Goal: Information Seeking & Learning: Find specific fact

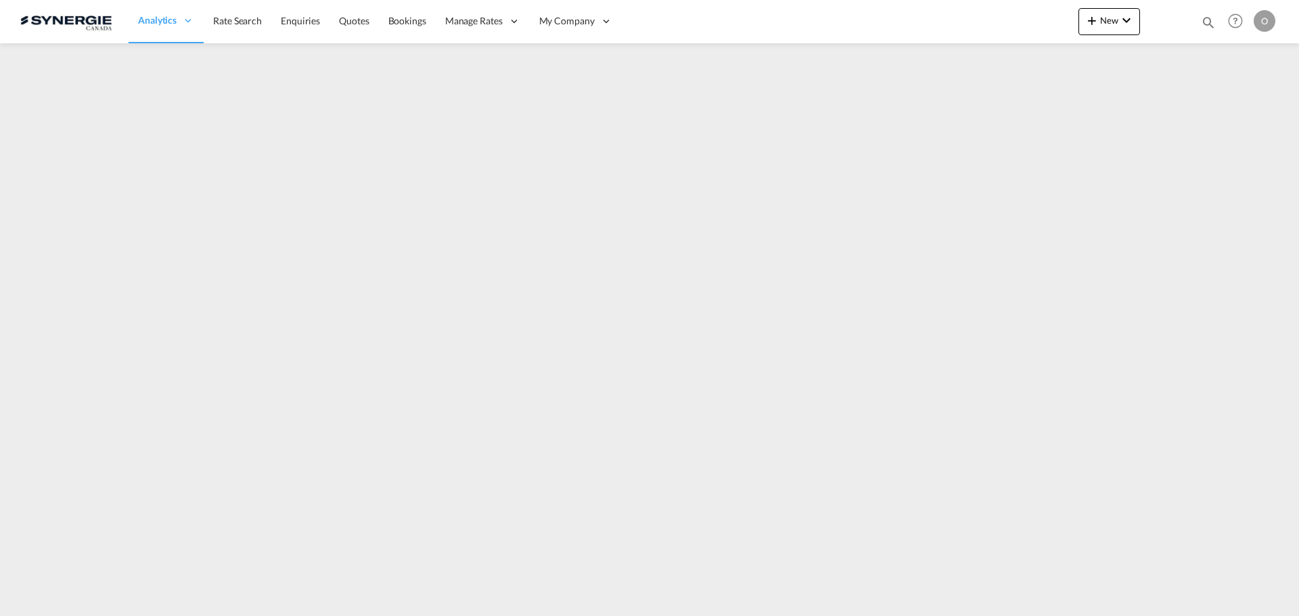
click at [1211, 23] on md-icon "icon-magnify" at bounding box center [1208, 22] width 15 height 15
drag, startPoint x: 977, startPoint y: 25, endPoint x: 977, endPoint y: 32, distance: 7.4
click at [977, 25] on select "Bookings Quotes Enquiries" at bounding box center [992, 22] width 64 height 24
select select "Quotes"
click at [960, 10] on select "Bookings Quotes Enquiries" at bounding box center [992, 22] width 64 height 24
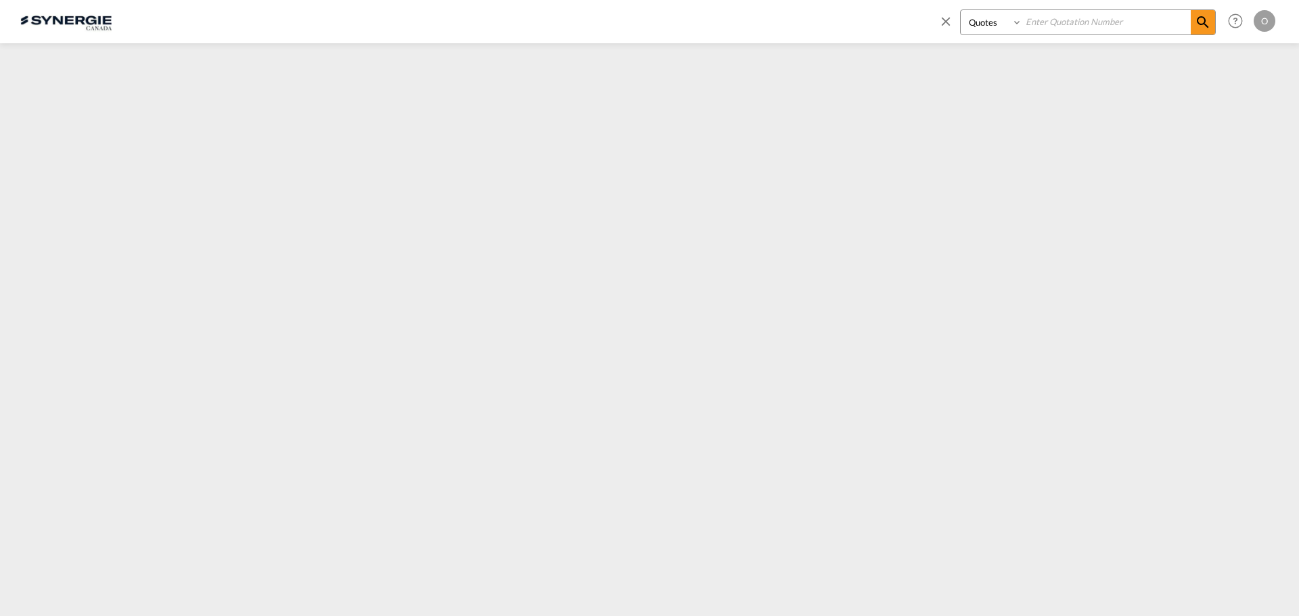
click at [1107, 22] on input at bounding box center [1106, 22] width 168 height 24
paste input "SYC000012714"
click at [1201, 24] on md-icon "icon-magnify" at bounding box center [1202, 22] width 16 height 16
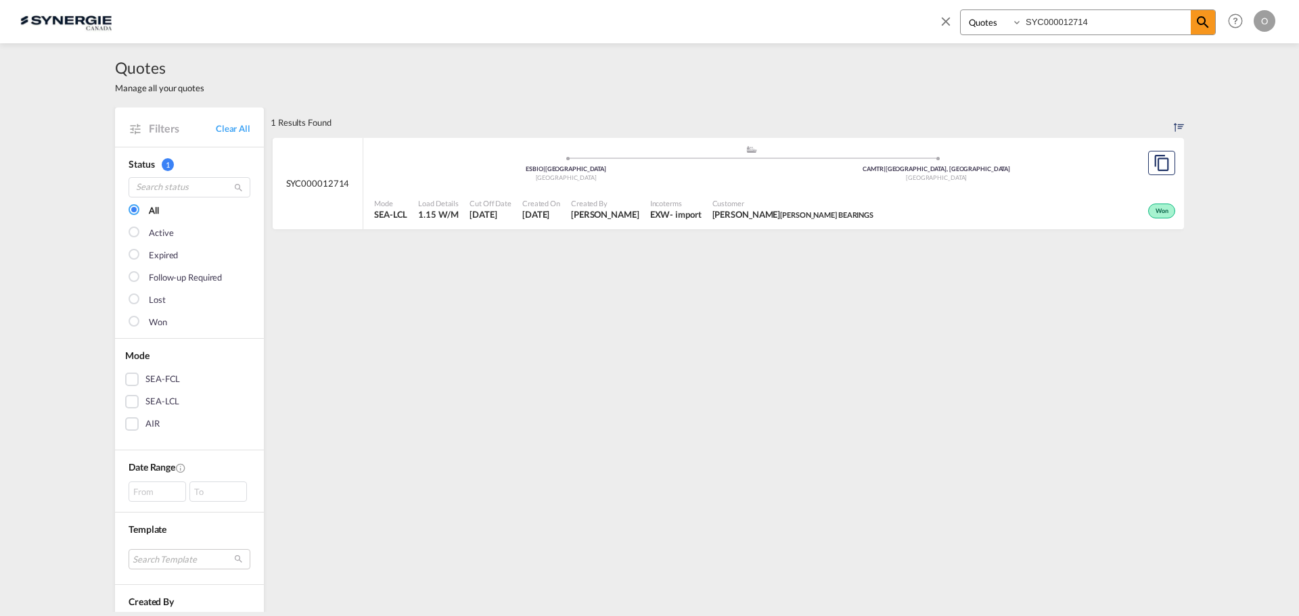
click at [807, 215] on span "ADAM LENETSKY ALLEN BEARINGS" at bounding box center [793, 214] width 162 height 12
click at [809, 206] on span "Customer" at bounding box center [793, 203] width 162 height 10
click at [639, 210] on span "Pablo Gomez Saldarriaga" at bounding box center [605, 214] width 68 height 12
drag, startPoint x: 1133, startPoint y: 21, endPoint x: 879, endPoint y: 20, distance: 254.3
click at [879, 20] on div "Bookings Quotes Enquiries SYC000012714 Help Resources Product Release O My Prof…" at bounding box center [649, 21] width 1258 height 42
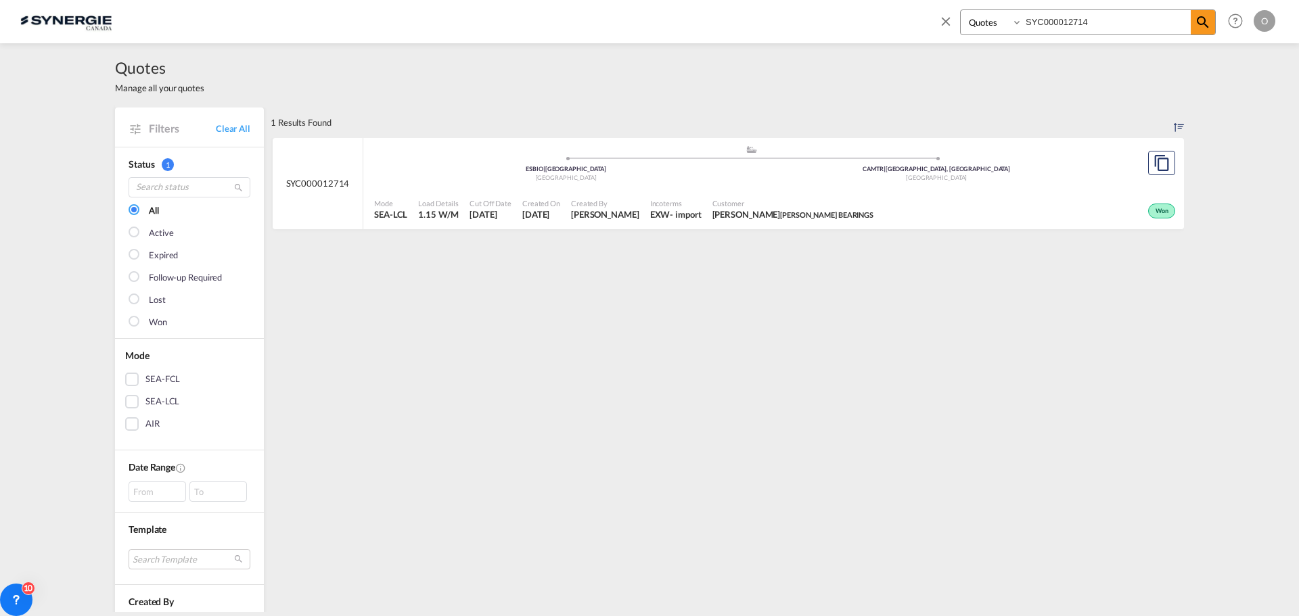
paste input "09818"
click at [802, 202] on span "Customer" at bounding box center [790, 203] width 159 height 10
drag, startPoint x: 1111, startPoint y: 24, endPoint x: 960, endPoint y: 31, distance: 151.0
click at [962, 31] on div "Bookings Quotes Enquiries SYC000009818" at bounding box center [1088, 22] width 256 height 26
paste input "12395"
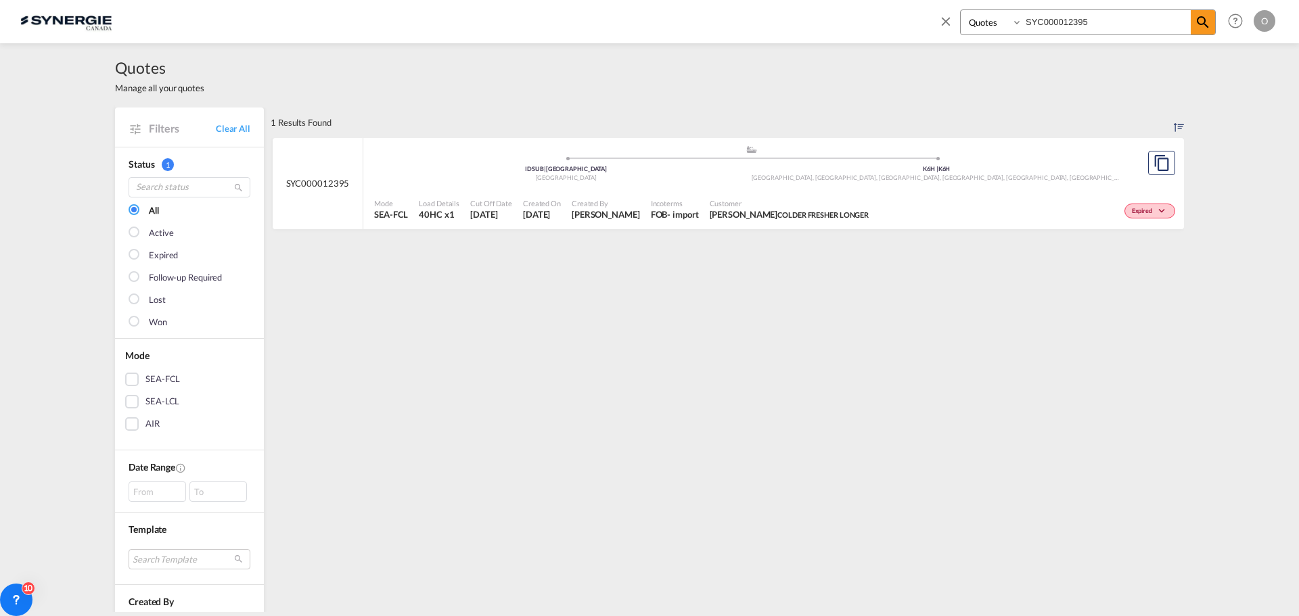
click at [739, 206] on span "Customer" at bounding box center [790, 203] width 160 height 10
drag, startPoint x: 1108, startPoint y: 26, endPoint x: 920, endPoint y: 18, distance: 188.2
click at [920, 18] on div "Bookings Quotes Enquiries SYC000012395 Help Resources Product Release O My Prof…" at bounding box center [649, 21] width 1258 height 42
paste input "3230"
click at [749, 223] on div "Customer Ops . SHENZHEN KREXI INTERNATIONAL LOGISTICS" at bounding box center [798, 210] width 187 height 34
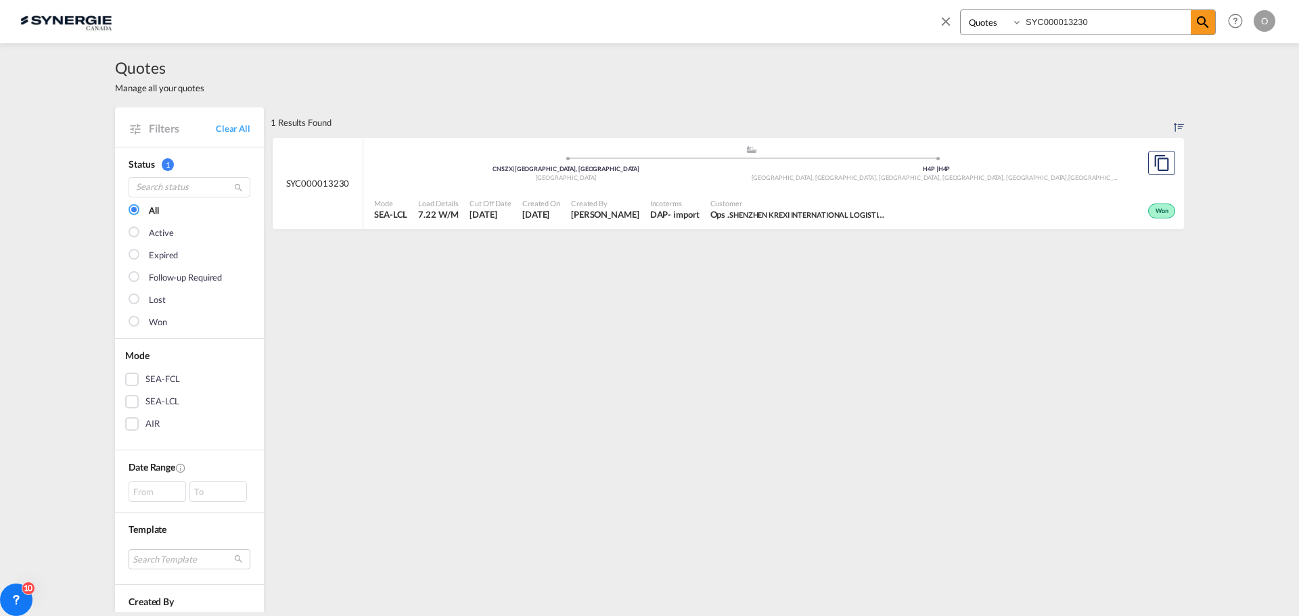
click at [1105, 25] on input "SYC000013230" at bounding box center [1106, 22] width 168 height 24
drag, startPoint x: 1125, startPoint y: 22, endPoint x: 921, endPoint y: 22, distance: 204.3
click at [921, 22] on div "Bookings Quotes Enquiries SYC000013230 Help Resources Product Release O My Prof…" at bounding box center [649, 21] width 1258 height 42
paste input "4127"
click at [820, 214] on span "ADAM LENETSKY ALLEN BEARINGS" at bounding box center [793, 214] width 162 height 12
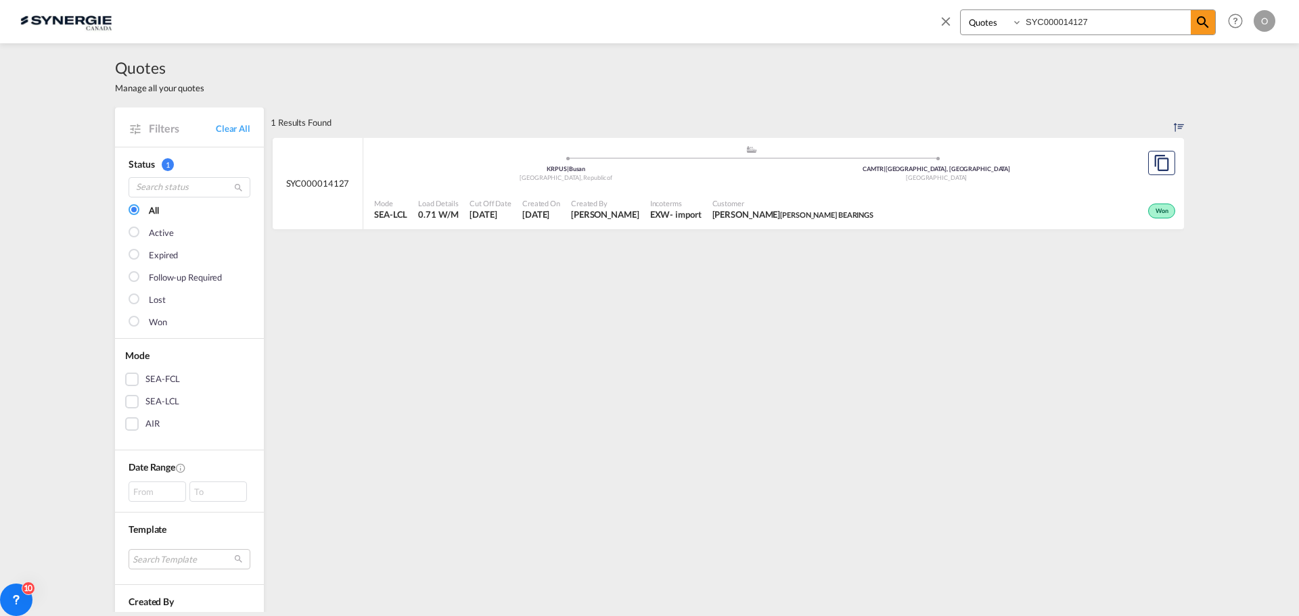
click at [764, 217] on span "ADAM LENETSKY ALLEN BEARINGS" at bounding box center [793, 214] width 162 height 12
drag, startPoint x: 1116, startPoint y: 25, endPoint x: 961, endPoint y: 17, distance: 155.1
click at [961, 17] on div "Bookings Quotes Enquiries SYC000014127" at bounding box center [1088, 22] width 256 height 26
paste input "3968"
type input "SYC000013968"
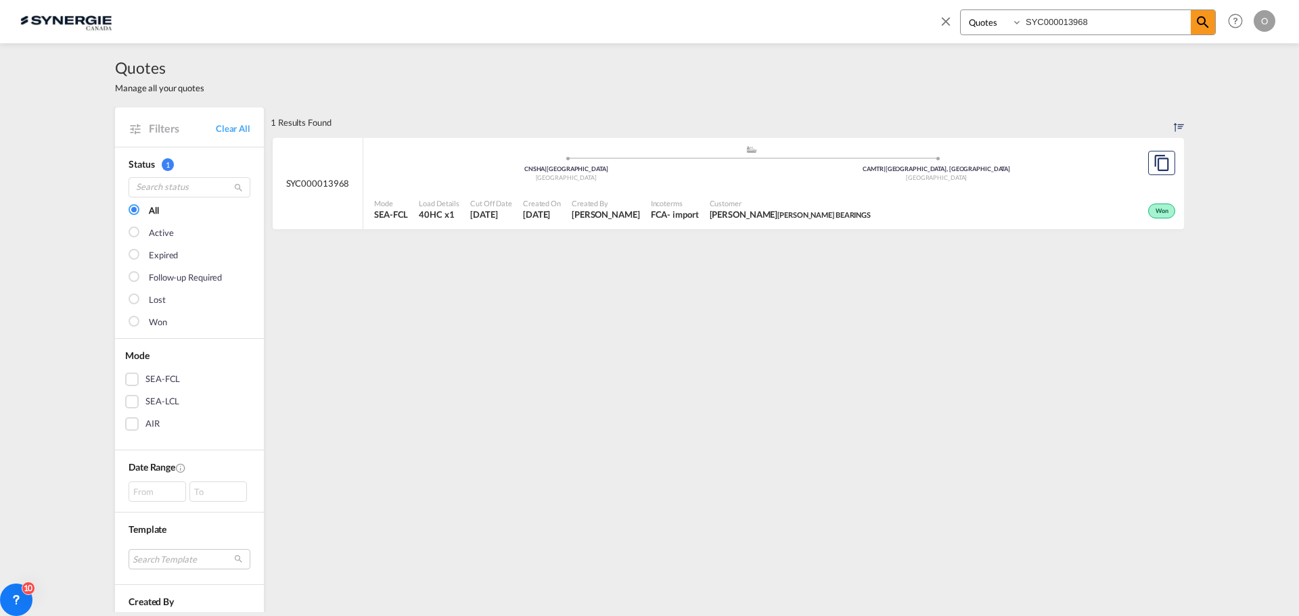
click at [906, 193] on div "Won" at bounding box center [1027, 210] width 302 height 34
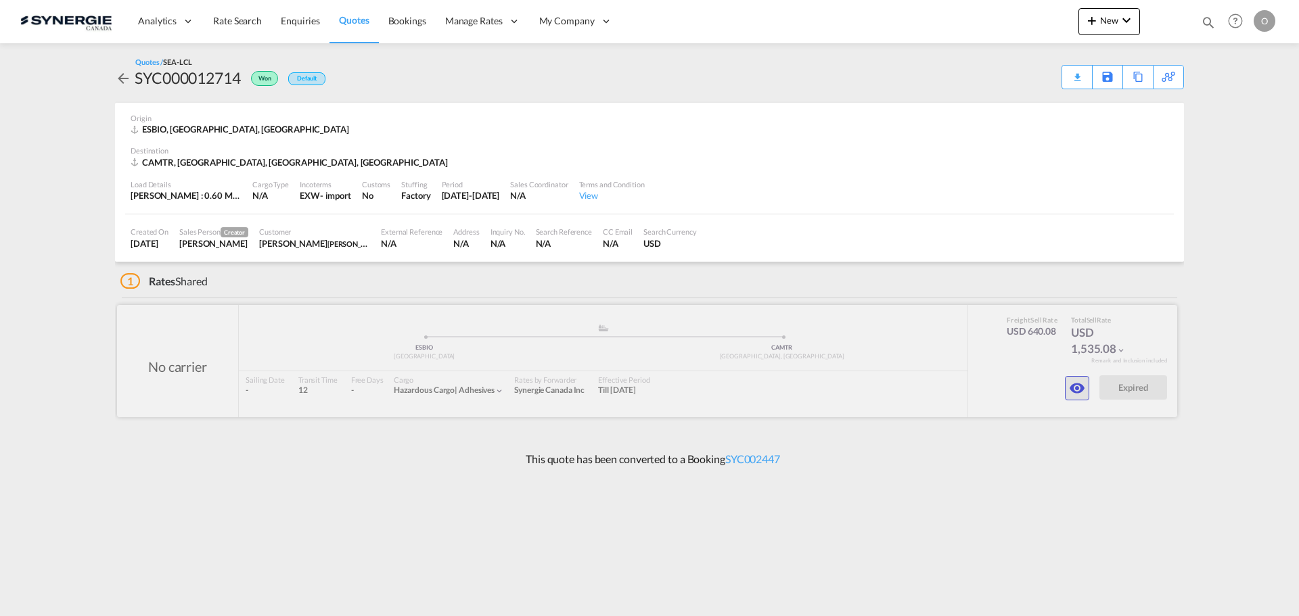
click at [1079, 390] on md-icon "icon-eye" at bounding box center [1077, 388] width 16 height 16
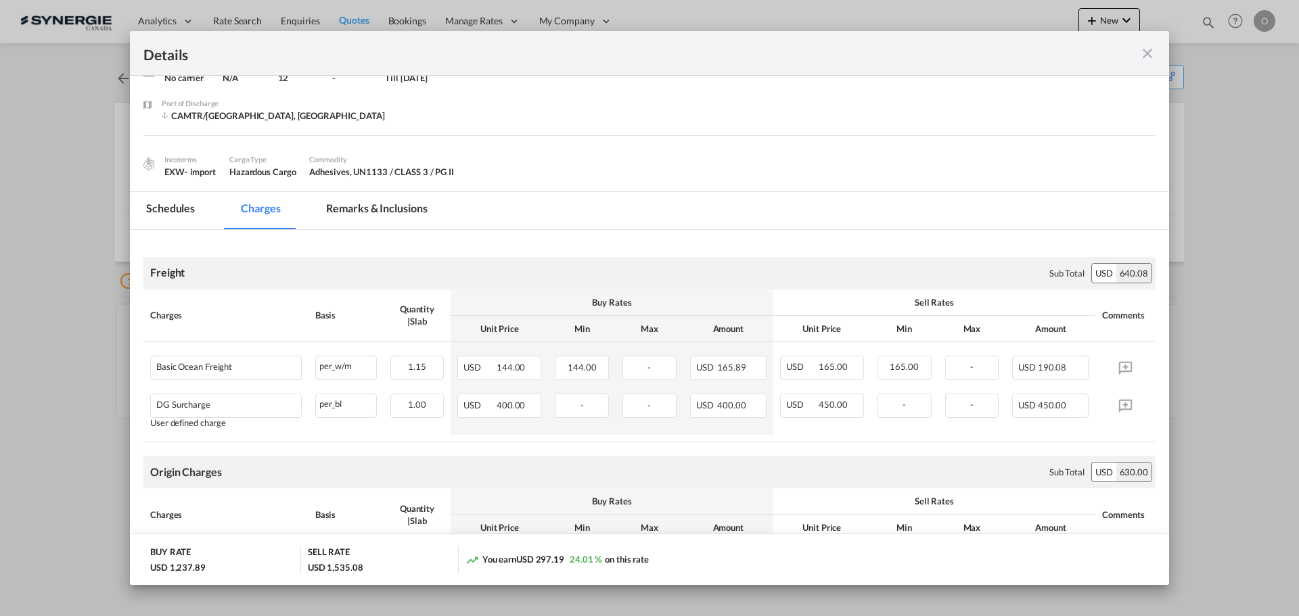
scroll to position [135, 0]
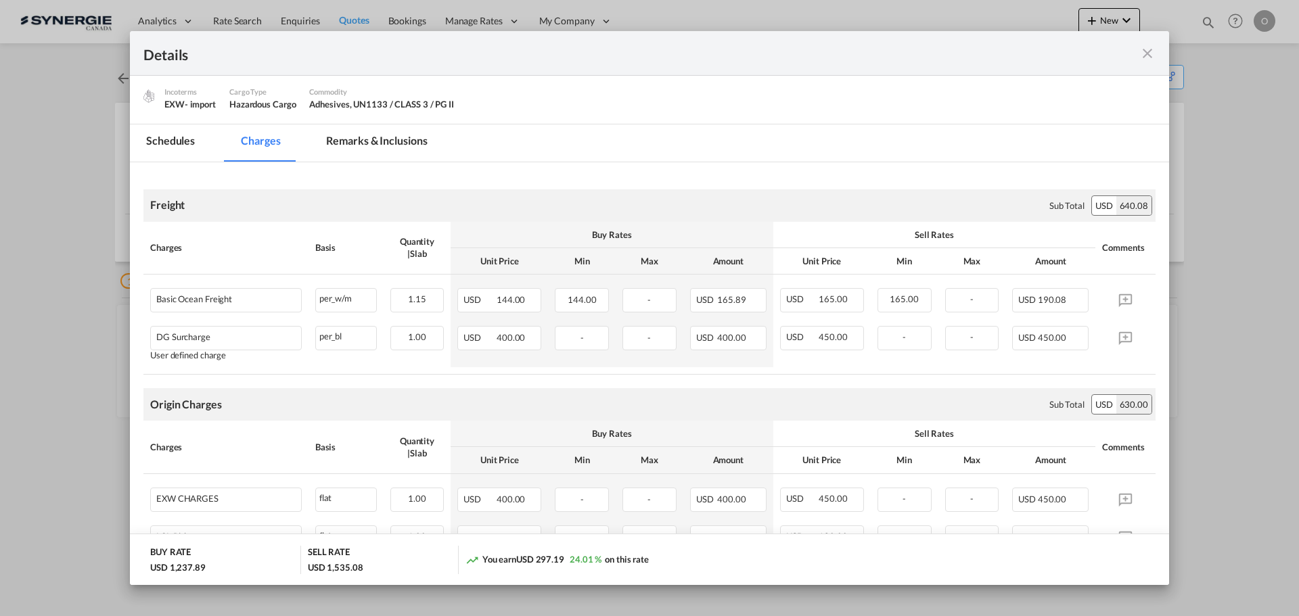
click at [381, 139] on md-tab-item "Remarks & Inclusions" at bounding box center [376, 142] width 133 height 37
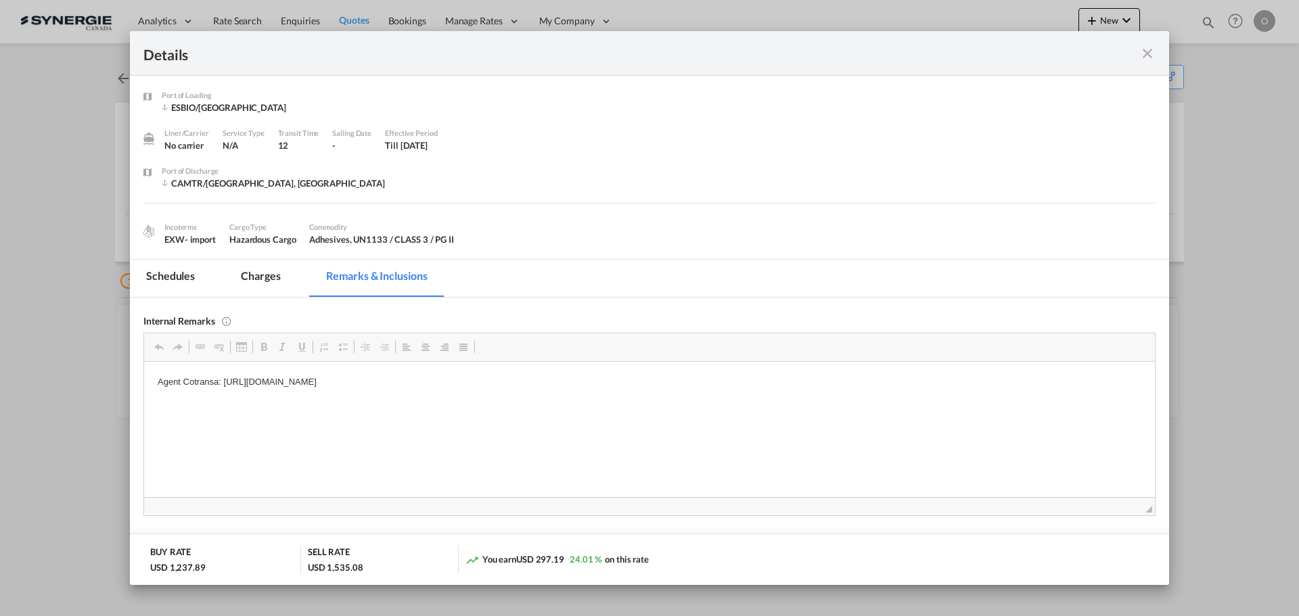
scroll to position [0, 0]
drag, startPoint x: 225, startPoint y: 381, endPoint x: 356, endPoint y: 384, distance: 131.2
drag, startPoint x: 224, startPoint y: 381, endPoint x: 580, endPoint y: 381, distance: 355.8
click at [580, 381] on p "Agent Cotransa: https://app.frontapp.com/open/cnv_ps5qhxr?key=3nqQaxcNNu2o3sQkL…" at bounding box center [649, 382] width 983 height 14
copy p "https://app.frontapp.com/open/cnv_ps5qhxr?key=3nqQaxcNNu2o3sQkLTHwz6I9vJJOkkVk"
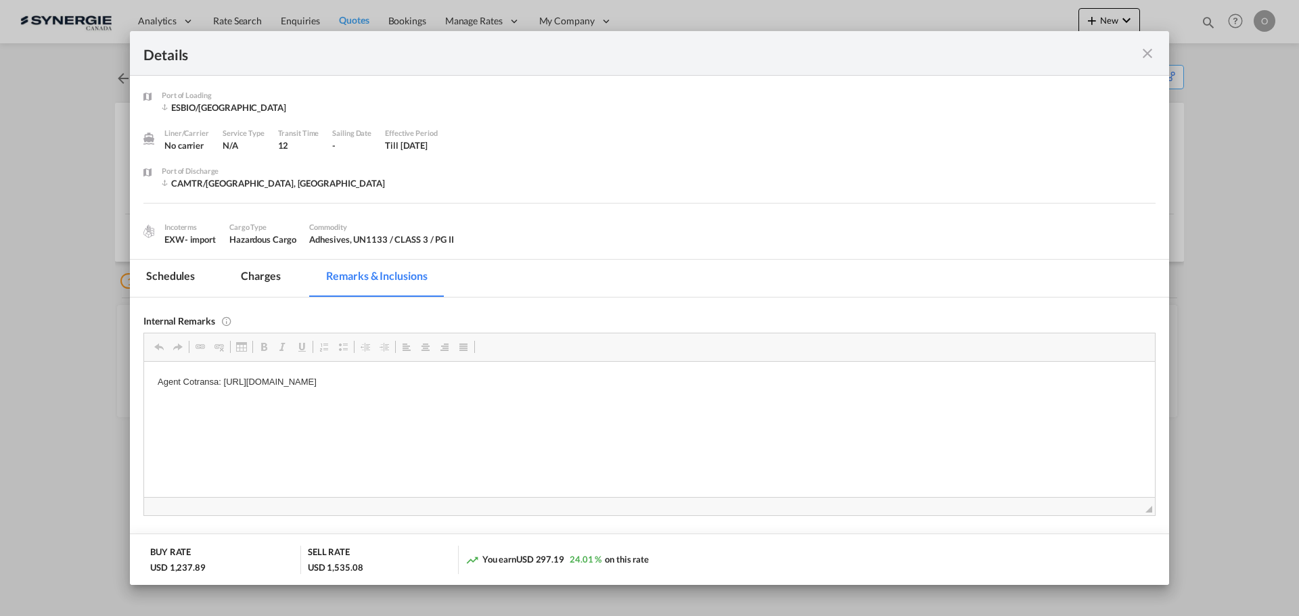
click at [250, 274] on md-tab-item "Charges" at bounding box center [261, 278] width 72 height 37
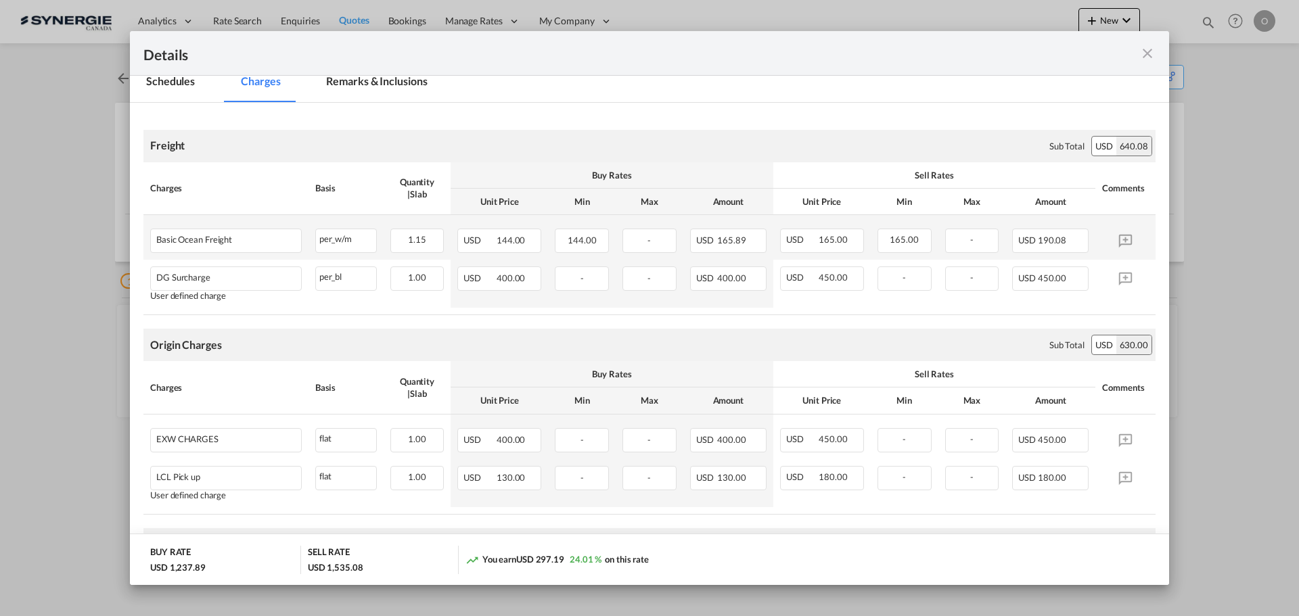
scroll to position [203, 0]
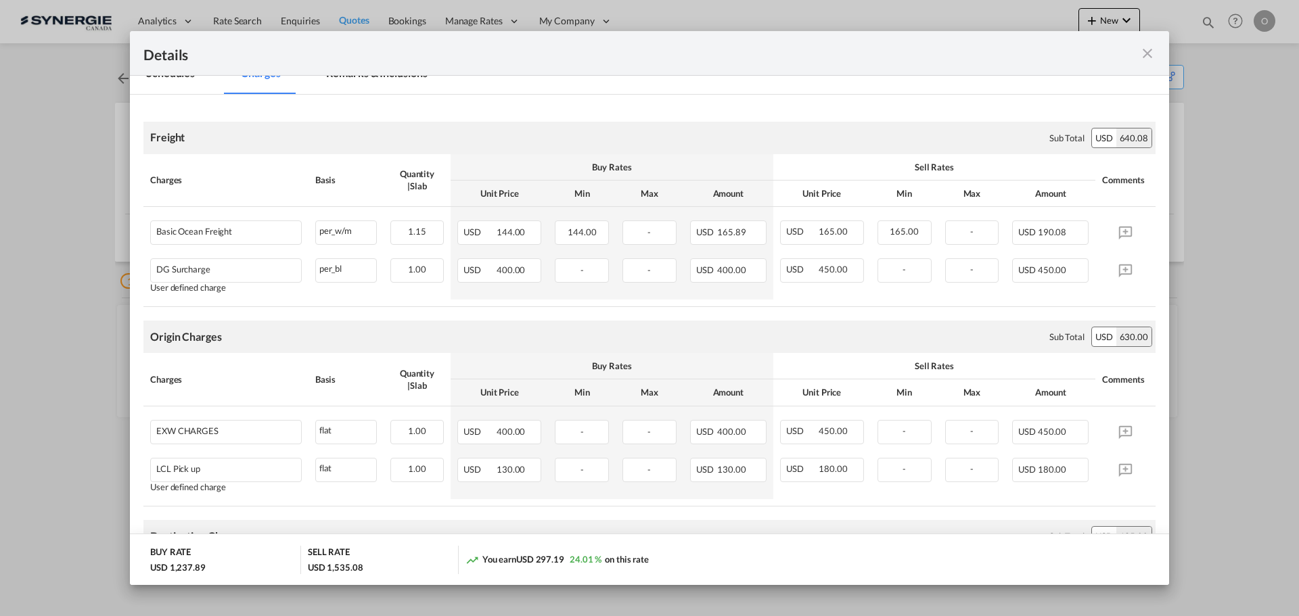
click at [1146, 53] on md-icon "icon-close fg-AAA8AD m-0 cursor" at bounding box center [1147, 53] width 16 height 16
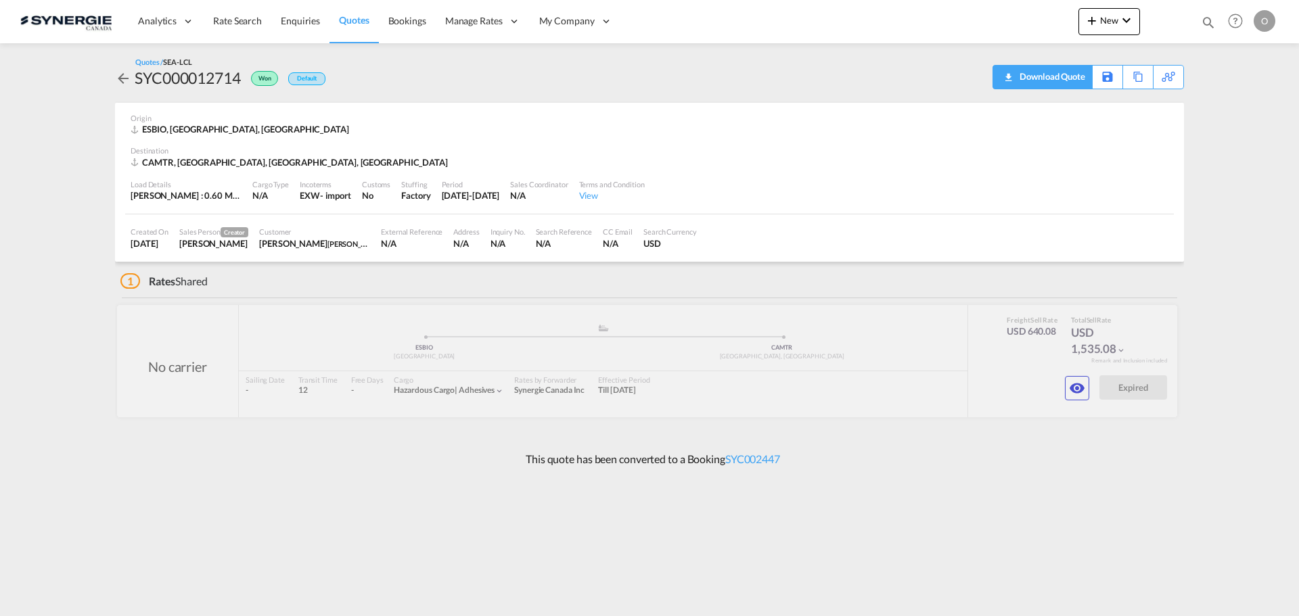
click at [1071, 76] on div "Download Quote" at bounding box center [1050, 77] width 69 height 22
click at [1071, 384] on md-icon "icon-eye" at bounding box center [1077, 388] width 16 height 16
click at [1073, 386] on md-icon "icon-eye" at bounding box center [1077, 388] width 16 height 16
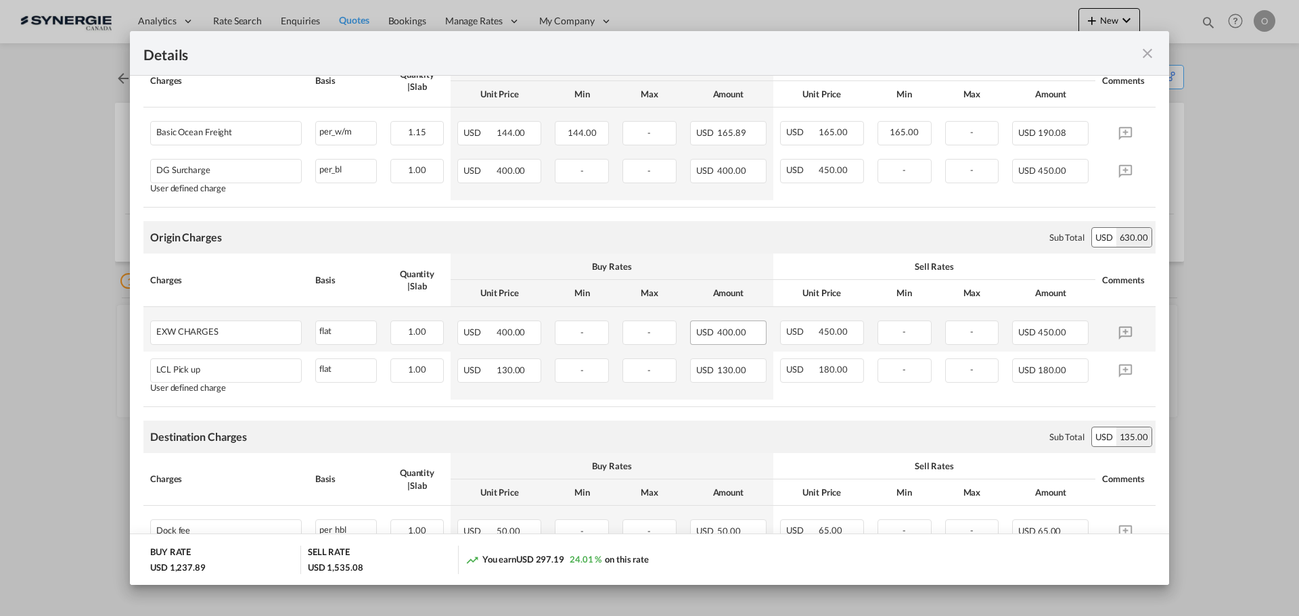
scroll to position [338, 0]
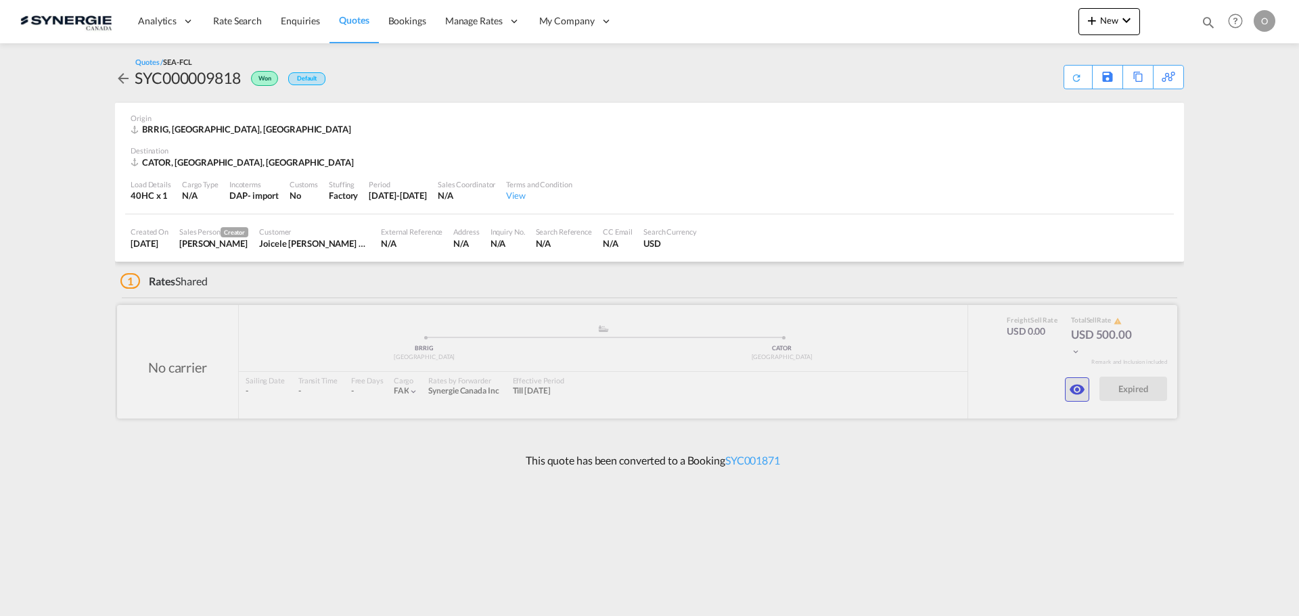
click at [1079, 380] on button "button" at bounding box center [1077, 389] width 24 height 24
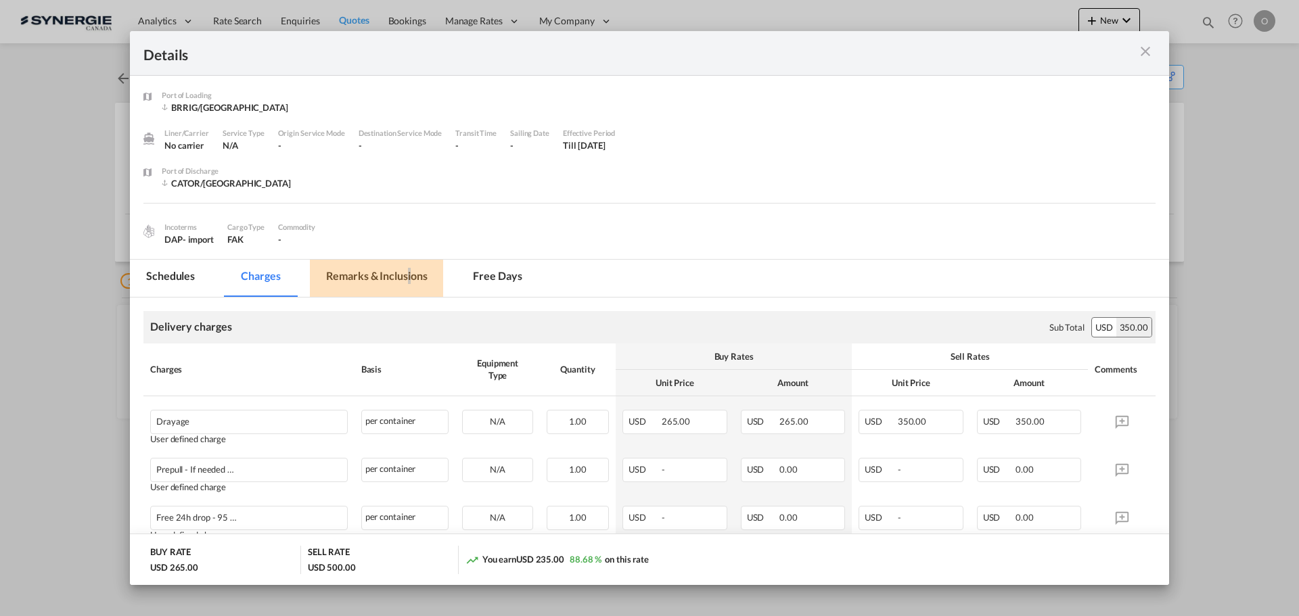
click at [409, 275] on md-tab-item "Remarks & Inclusions" at bounding box center [376, 278] width 133 height 37
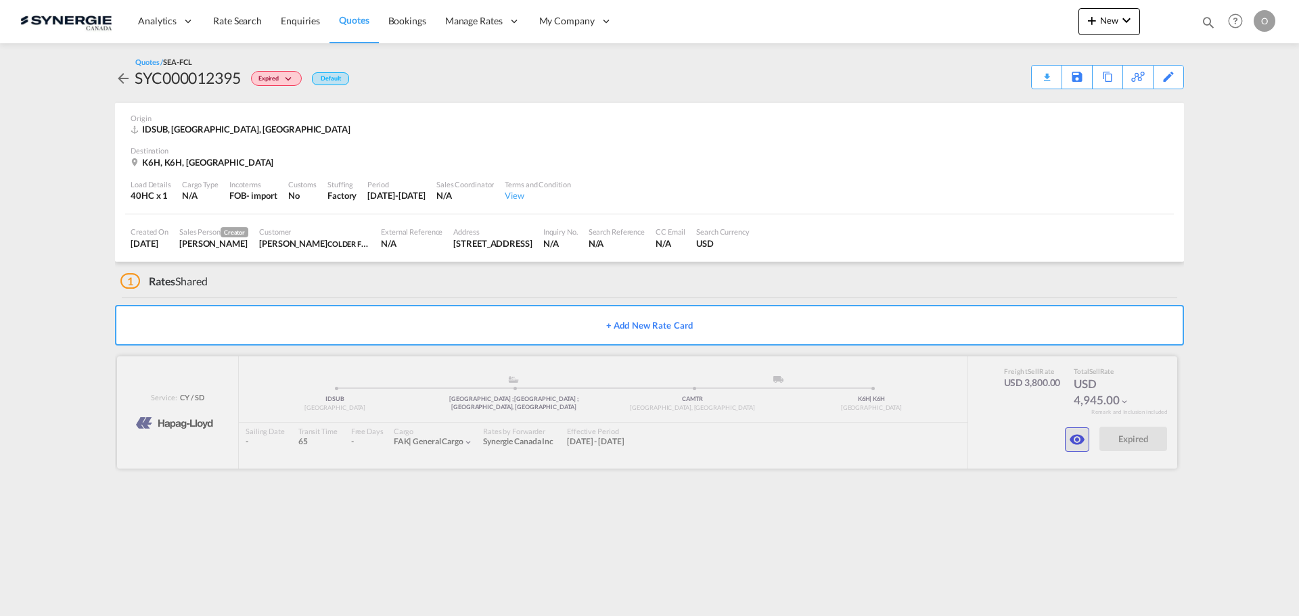
click at [1073, 438] on md-icon "icon-eye" at bounding box center [1077, 440] width 16 height 16
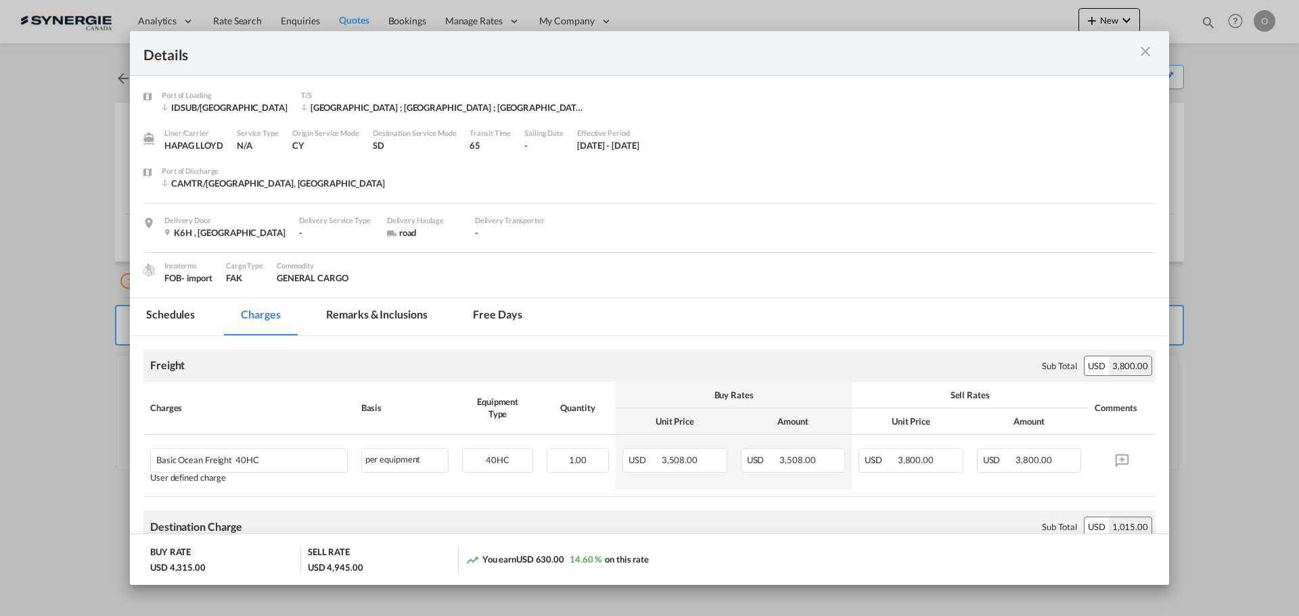
click at [1148, 53] on md-icon "icon-close m-3 fg-AAA8AD cursor" at bounding box center [1145, 51] width 16 height 16
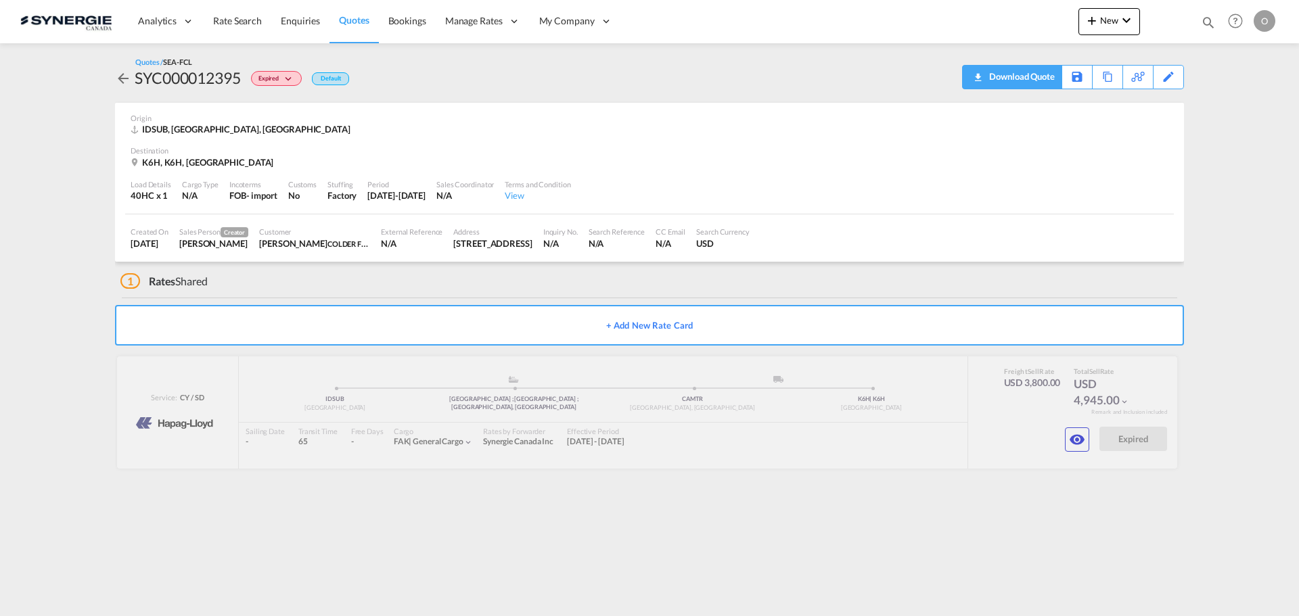
click at [1040, 81] on div "Download Quote" at bounding box center [1019, 77] width 69 height 22
click at [1088, 443] on button "button" at bounding box center [1077, 439] width 24 height 24
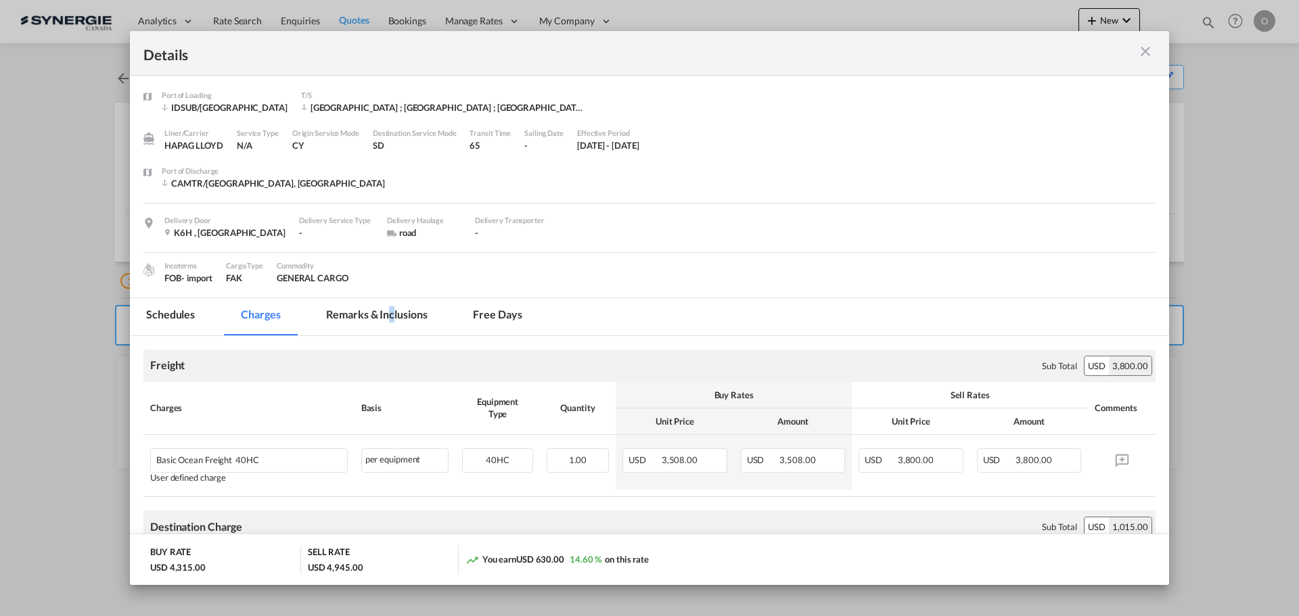
click at [391, 319] on md-tab-item "Remarks & Inclusions" at bounding box center [376, 316] width 133 height 37
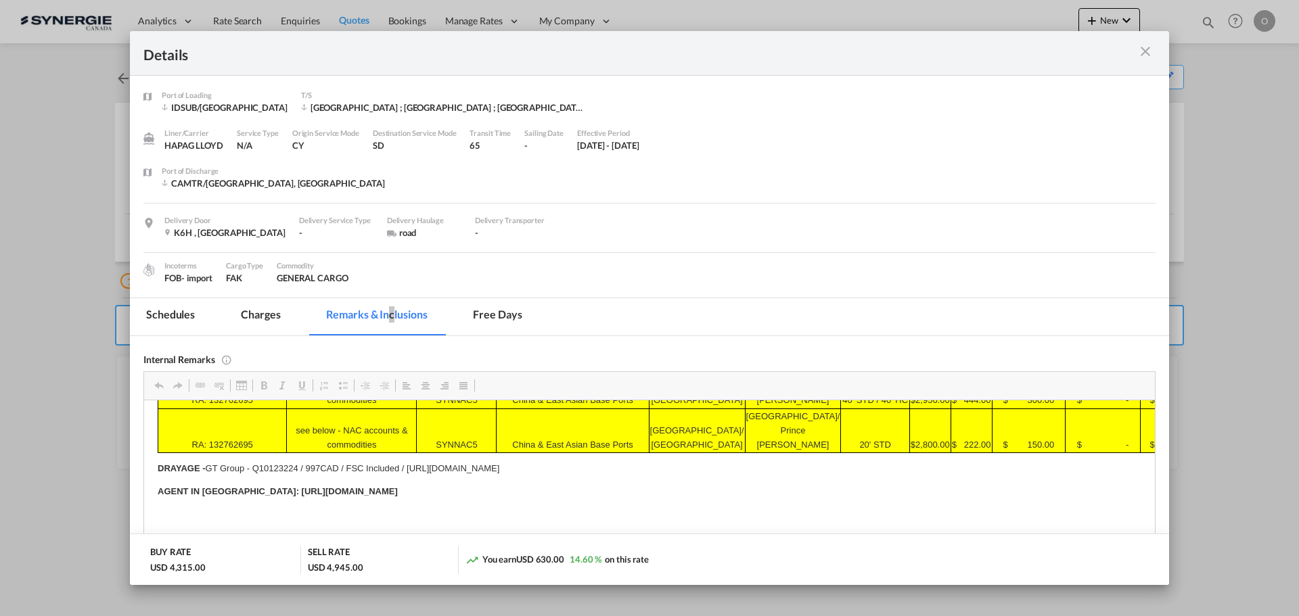
scroll to position [161, 0]
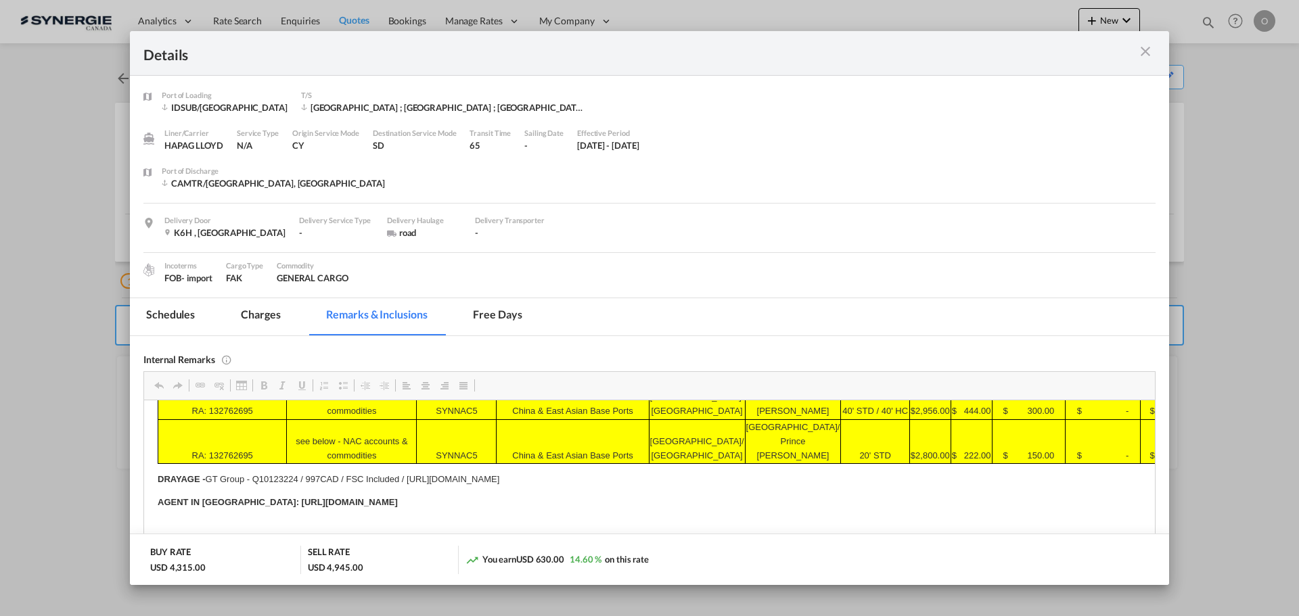
click at [258, 320] on md-tab-item "Charges" at bounding box center [261, 316] width 72 height 37
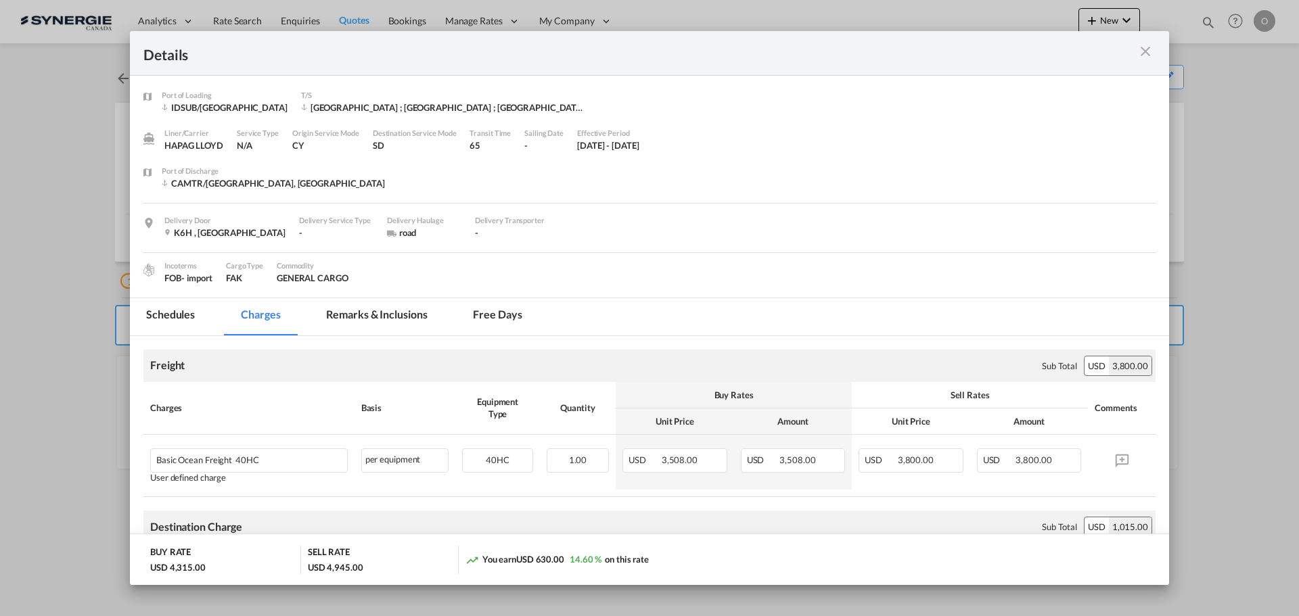
click at [168, 320] on md-tab-item "Schedules" at bounding box center [170, 316] width 81 height 37
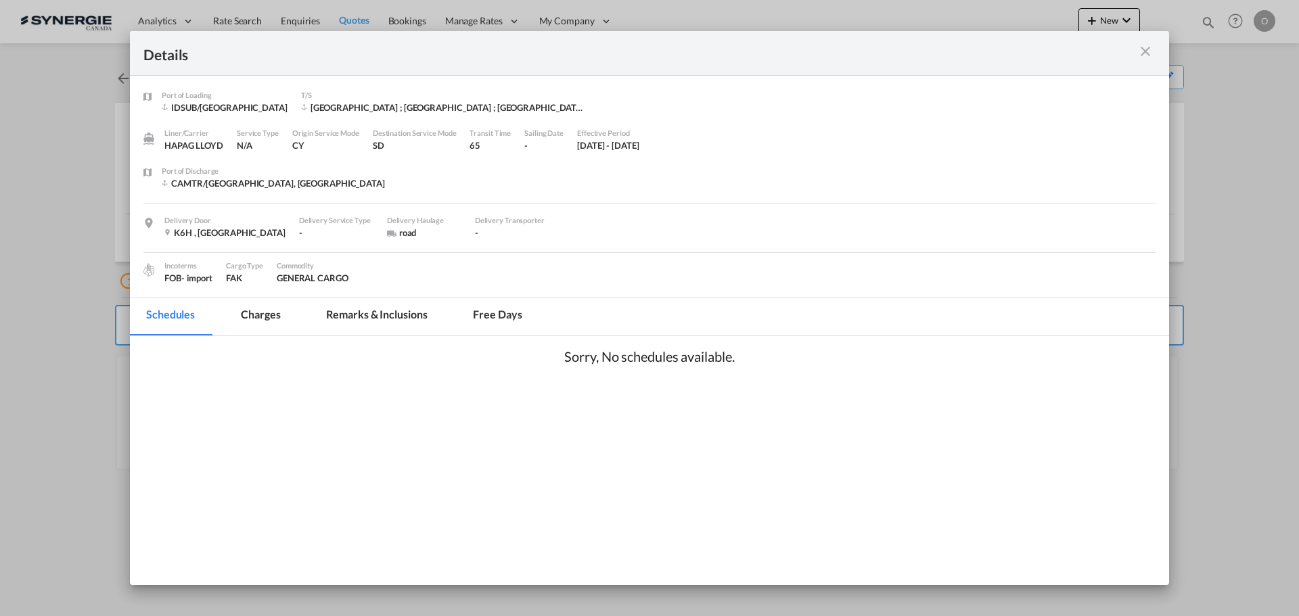
click at [264, 319] on md-tab-item "Charges" at bounding box center [261, 316] width 72 height 37
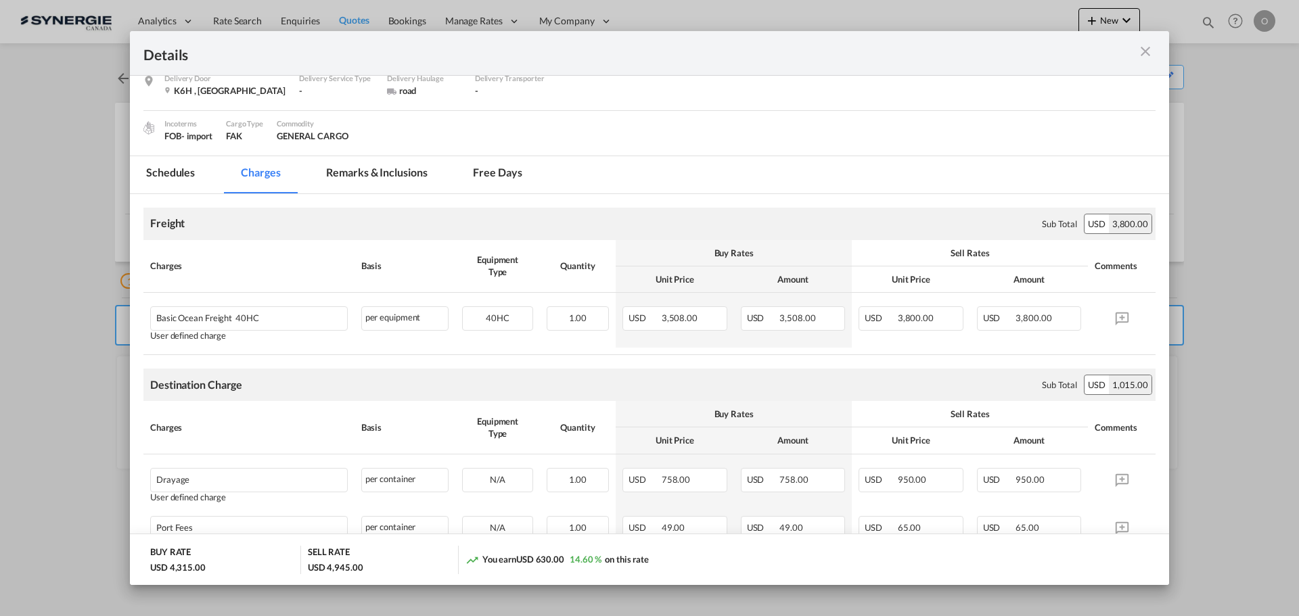
scroll to position [110, 0]
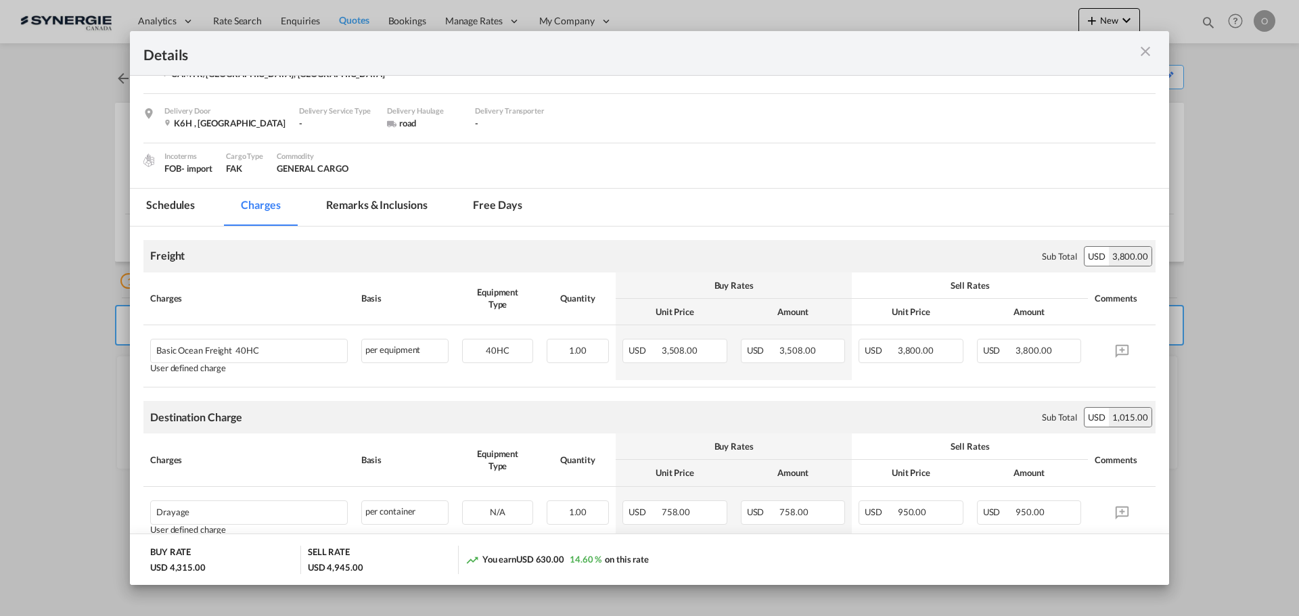
click at [363, 206] on md-tab-item "Remarks & Inclusions" at bounding box center [376, 207] width 133 height 37
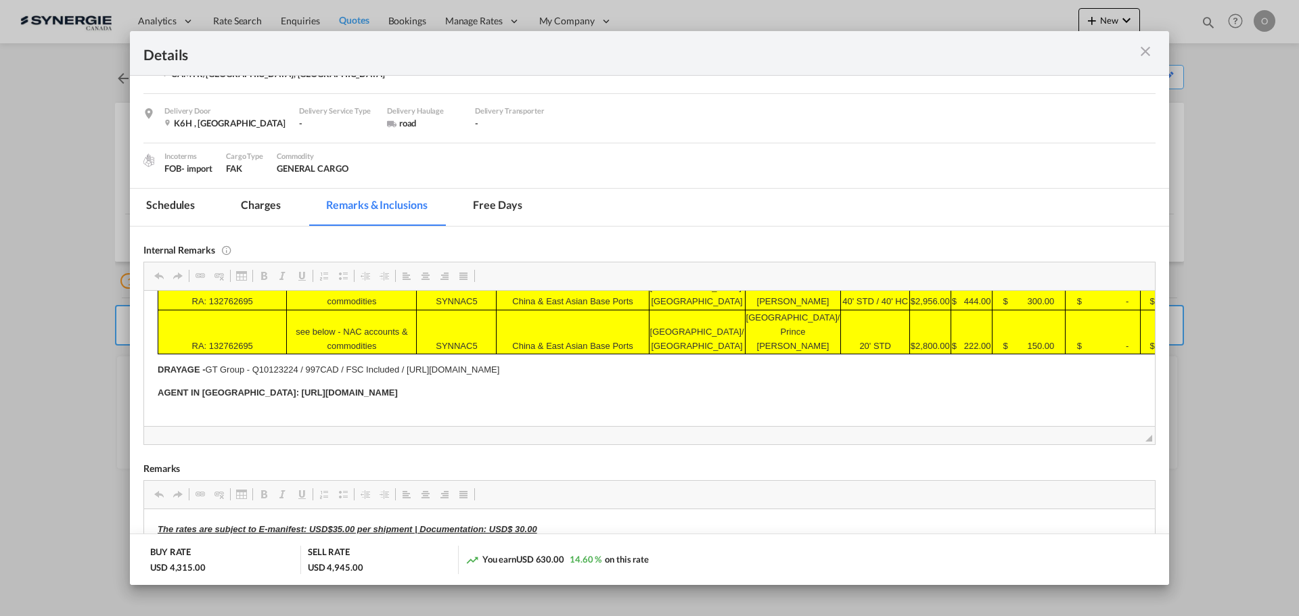
scroll to position [161, 0]
drag, startPoint x: 158, startPoint y: 367, endPoint x: 665, endPoint y: 367, distance: 506.6
drag, startPoint x: 781, startPoint y: 372, endPoint x: 158, endPoint y: 364, distance: 622.3
click at [158, 364] on p "DRAYAGE - GT Group - Q10123224 / 997CAD / FSC Included / https://app.frontapp.c…" at bounding box center [649, 370] width 983 height 14
copy p "DRAYAGE - GT Group - Q10123224 / 997CAD / FSC Included / https://app.frontapp.c…"
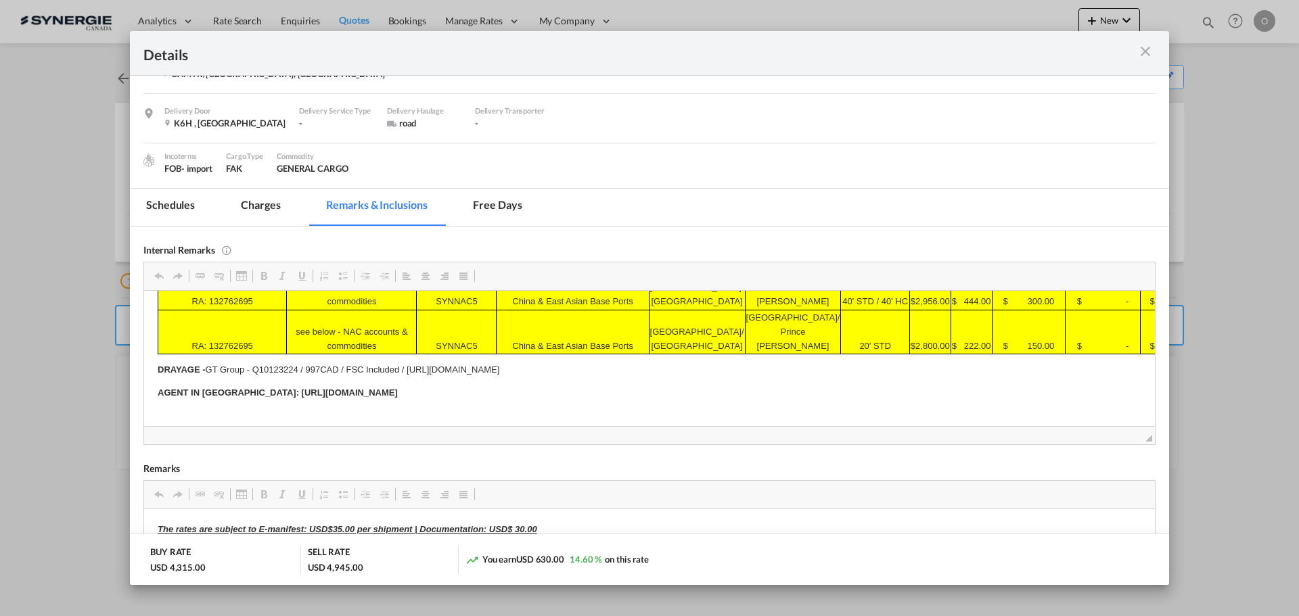
click at [271, 199] on md-tab-item "Charges" at bounding box center [261, 207] width 72 height 37
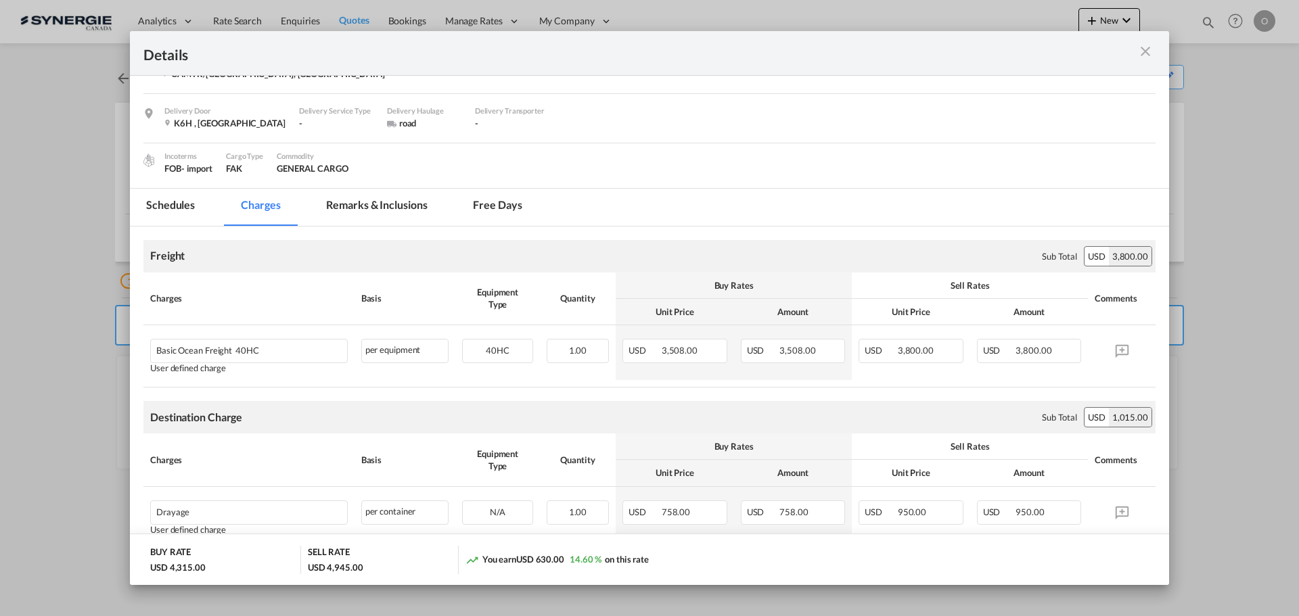
click at [1150, 48] on md-icon "icon-close m-3 fg-AAA8AD cursor" at bounding box center [1145, 51] width 16 height 16
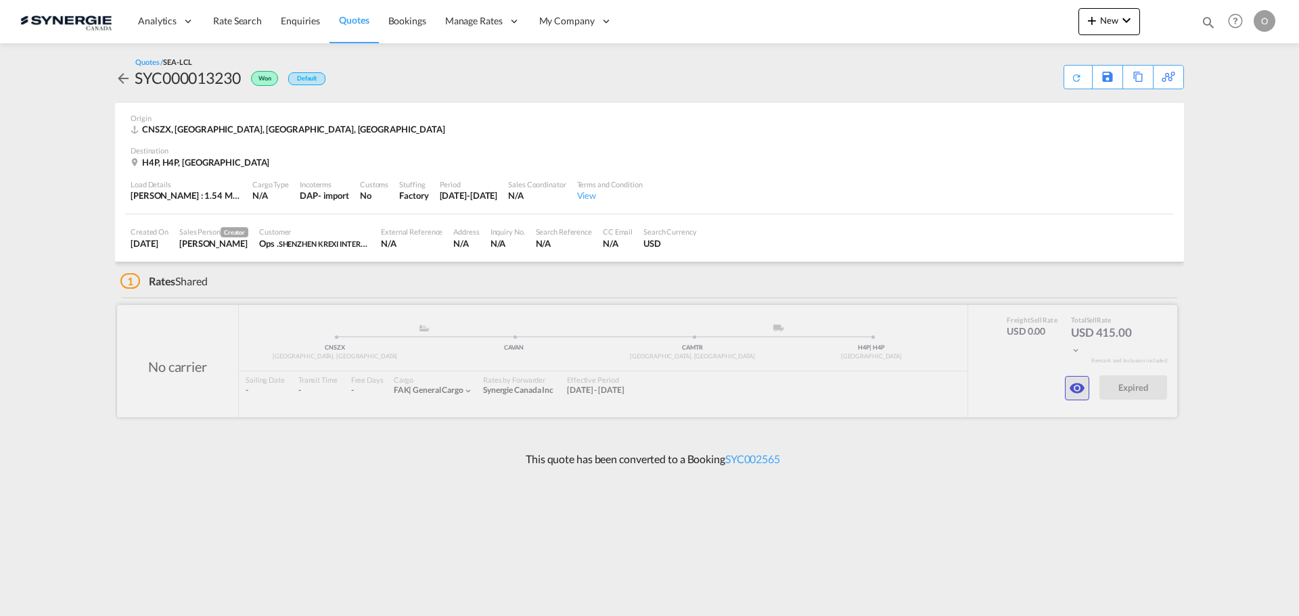
click at [1073, 392] on md-icon "icon-eye" at bounding box center [1077, 388] width 16 height 16
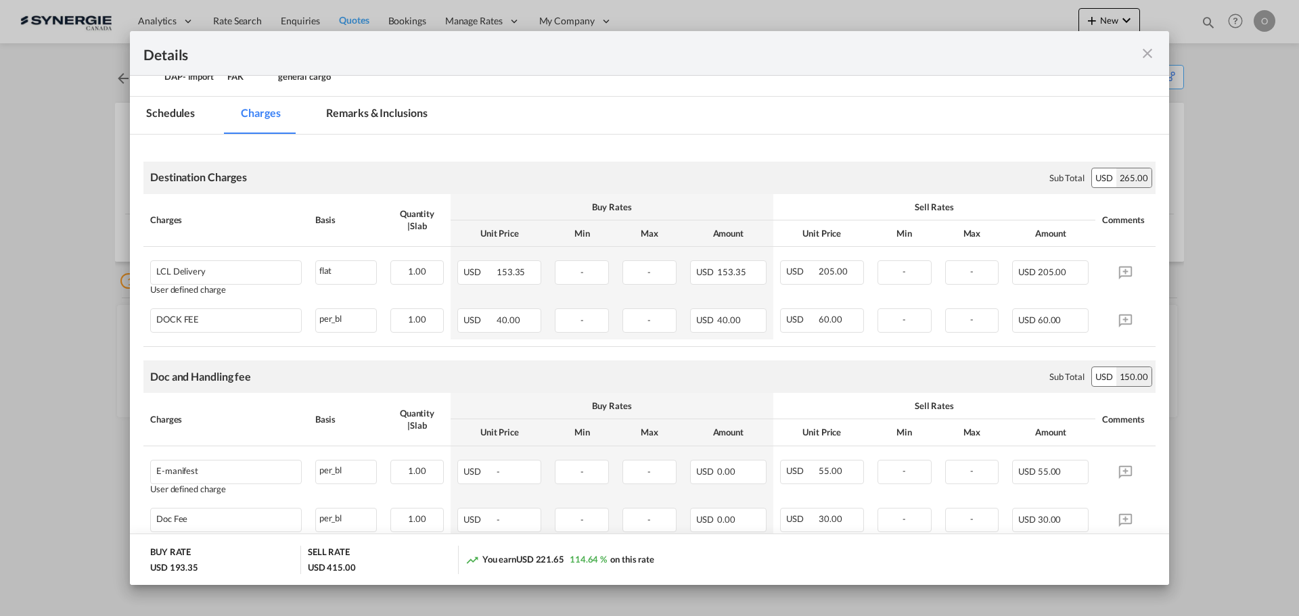
scroll to position [135, 0]
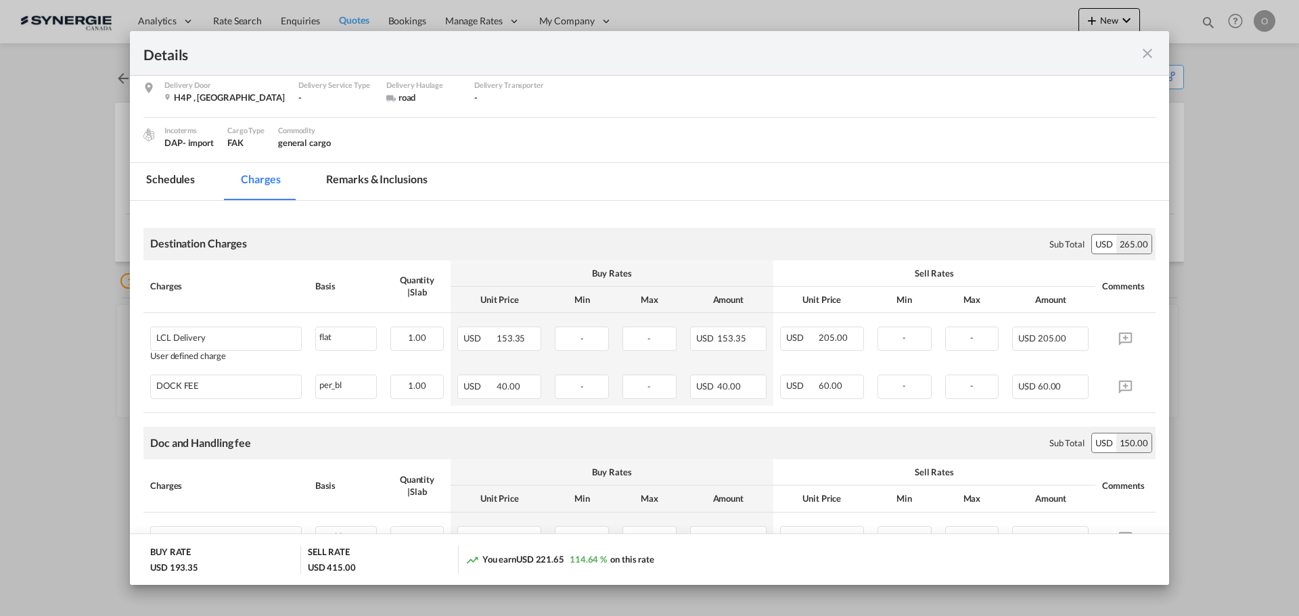
drag, startPoint x: 379, startPoint y: 177, endPoint x: 495, endPoint y: 209, distance: 120.6
click at [379, 176] on md-tab-item "Remarks & Inclusions" at bounding box center [376, 181] width 133 height 37
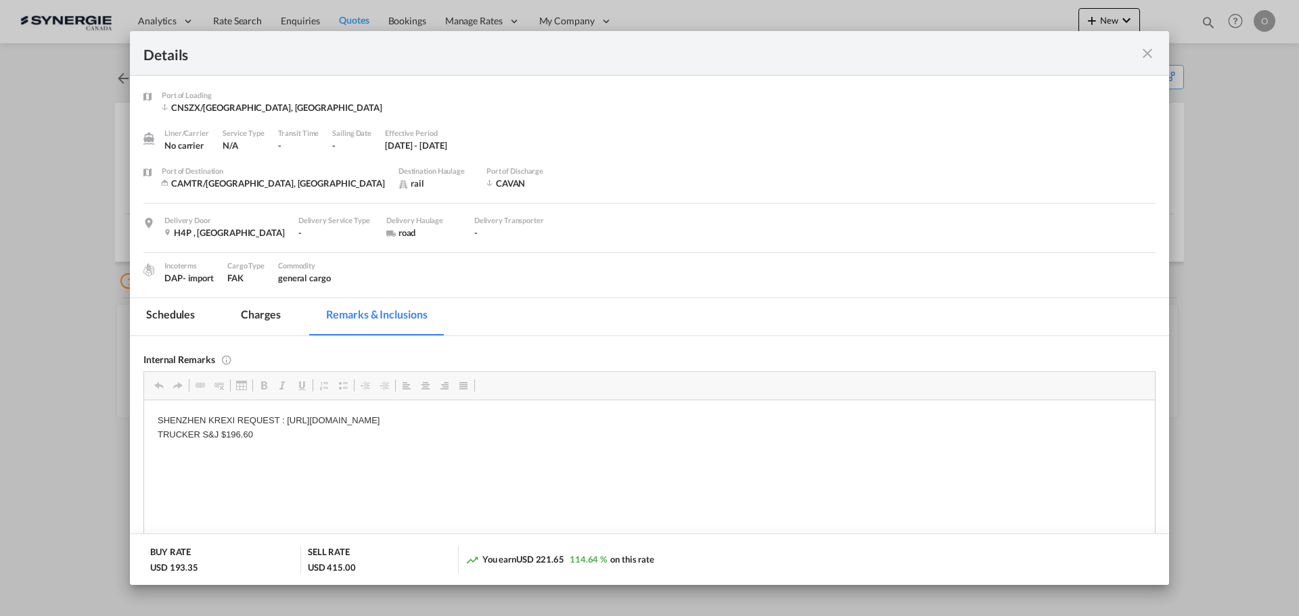
scroll to position [0, 0]
click at [1160, 58] on div "Details" at bounding box center [649, 53] width 1039 height 45
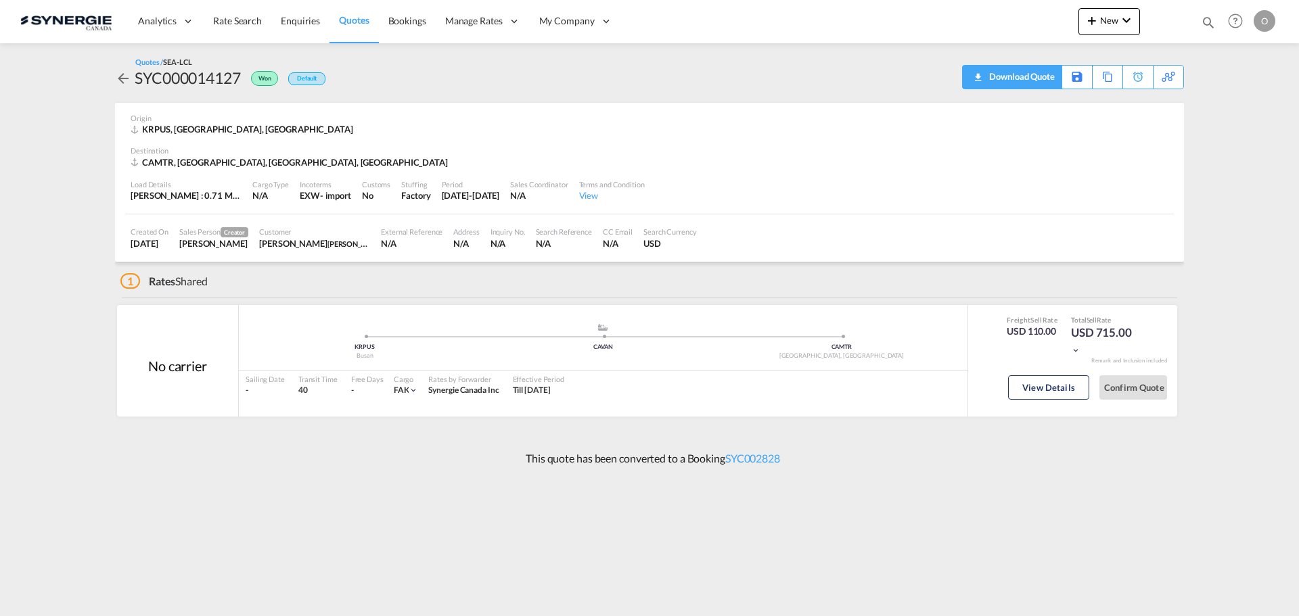
click at [1036, 80] on div "Download Quote" at bounding box center [1019, 77] width 69 height 22
click at [1037, 384] on button "View Details" at bounding box center [1048, 387] width 81 height 24
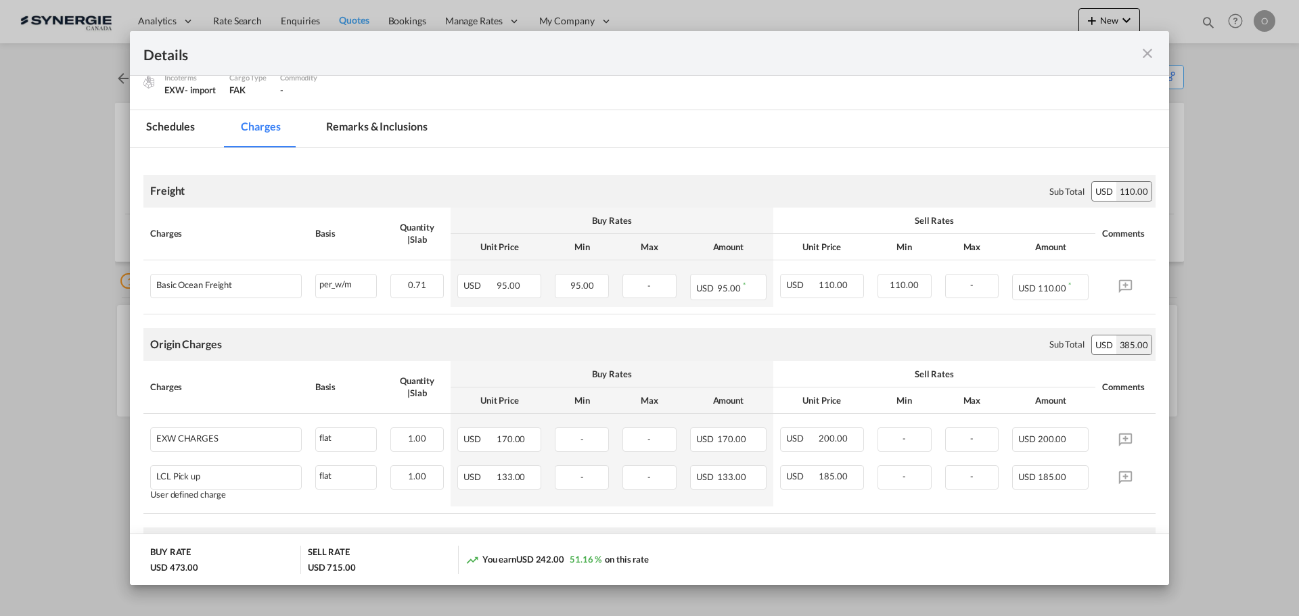
scroll to position [68, 0]
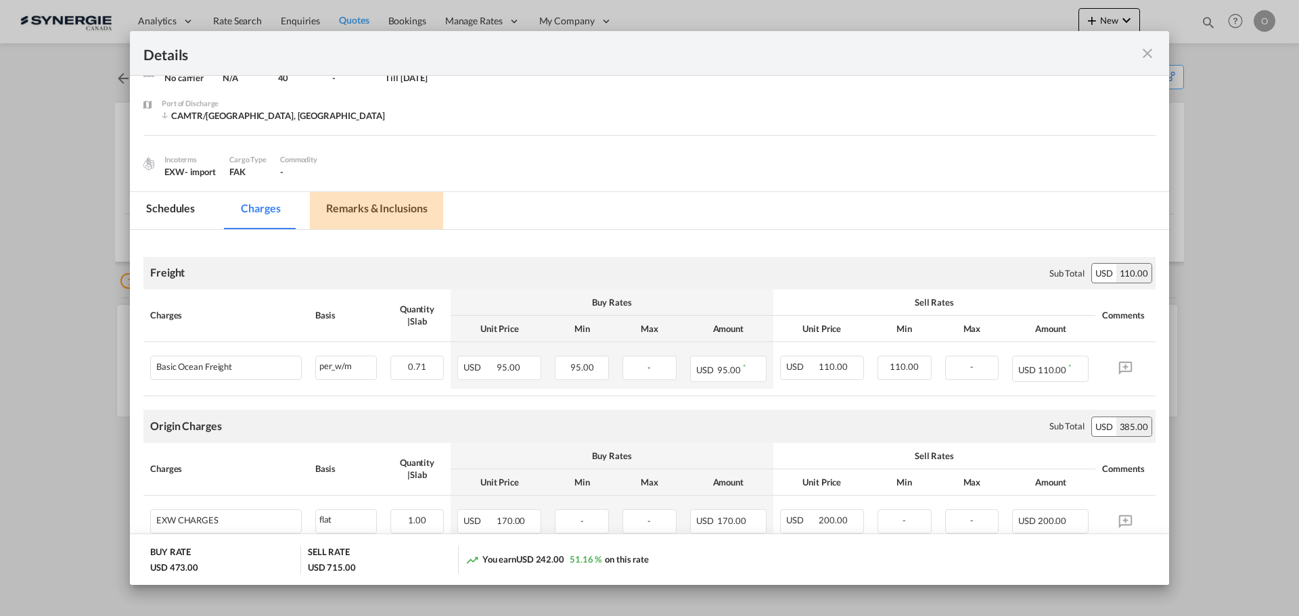
click at [388, 207] on md-tab-item "Remarks & Inclusions" at bounding box center [376, 210] width 133 height 37
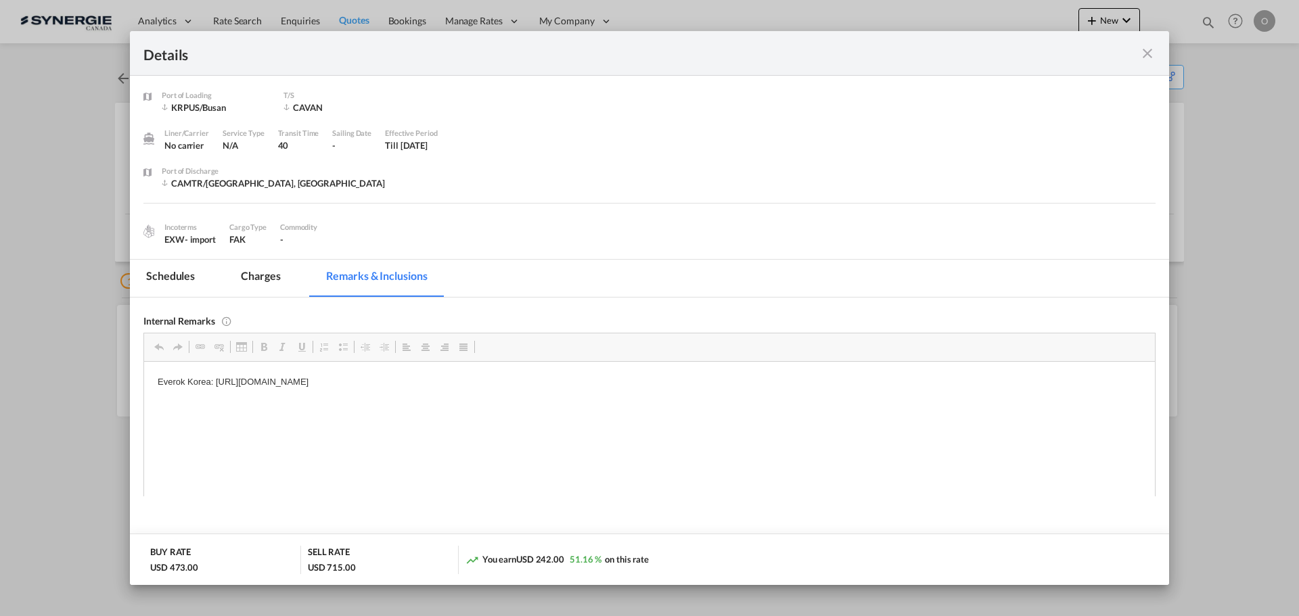
scroll to position [0, 0]
drag, startPoint x: 216, startPoint y: 384, endPoint x: 440, endPoint y: 380, distance: 223.2
drag, startPoint x: 216, startPoint y: 381, endPoint x: 578, endPoint y: 381, distance: 361.9
click at [578, 381] on p "Everok Korea: https://app.frontapp.com/open/cnv_q6pcxxr?key=SIYE89DZsGGXGl-MKI8…" at bounding box center [649, 382] width 983 height 14
copy p "https://app.frontapp.com/open/cnv_q6pcxxr?key=SIYE89DZsGGXGl-MKI82LajcoysE9TPY"
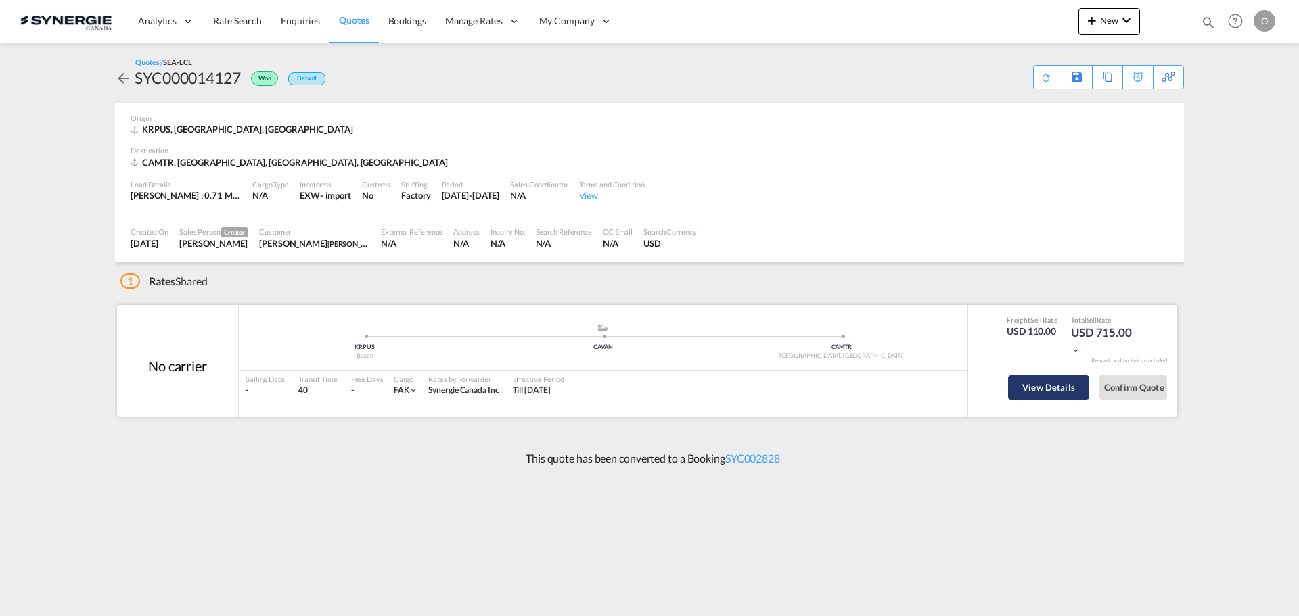
click at [1044, 390] on button "View Details" at bounding box center [1048, 387] width 81 height 24
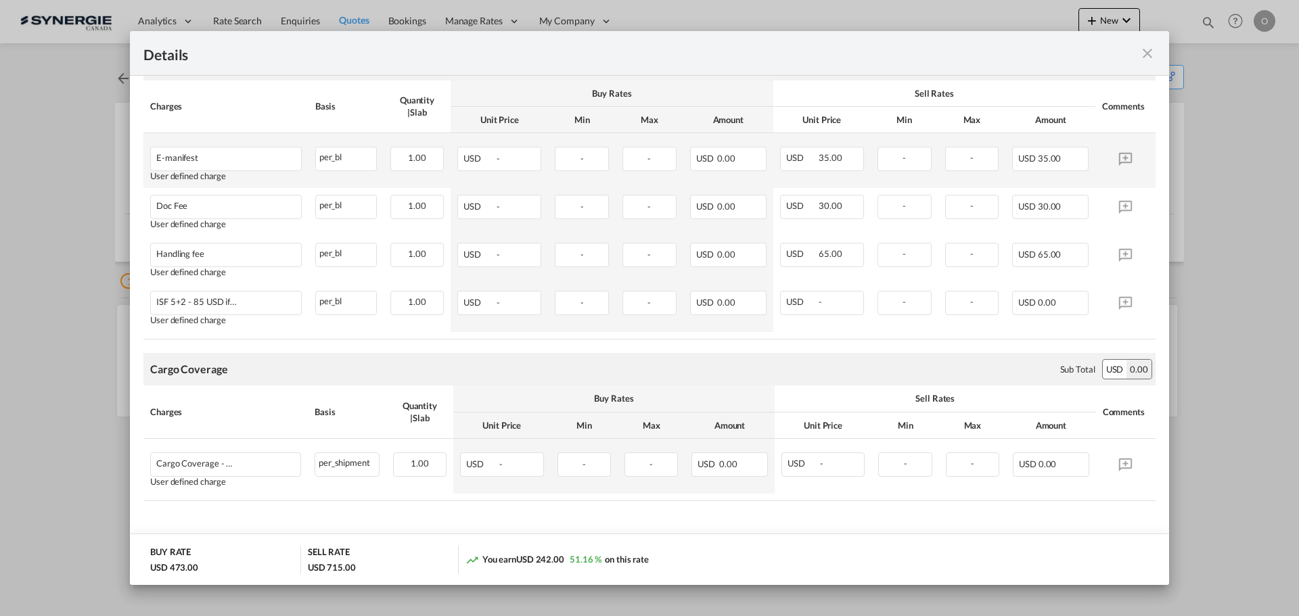
scroll to position [837, 0]
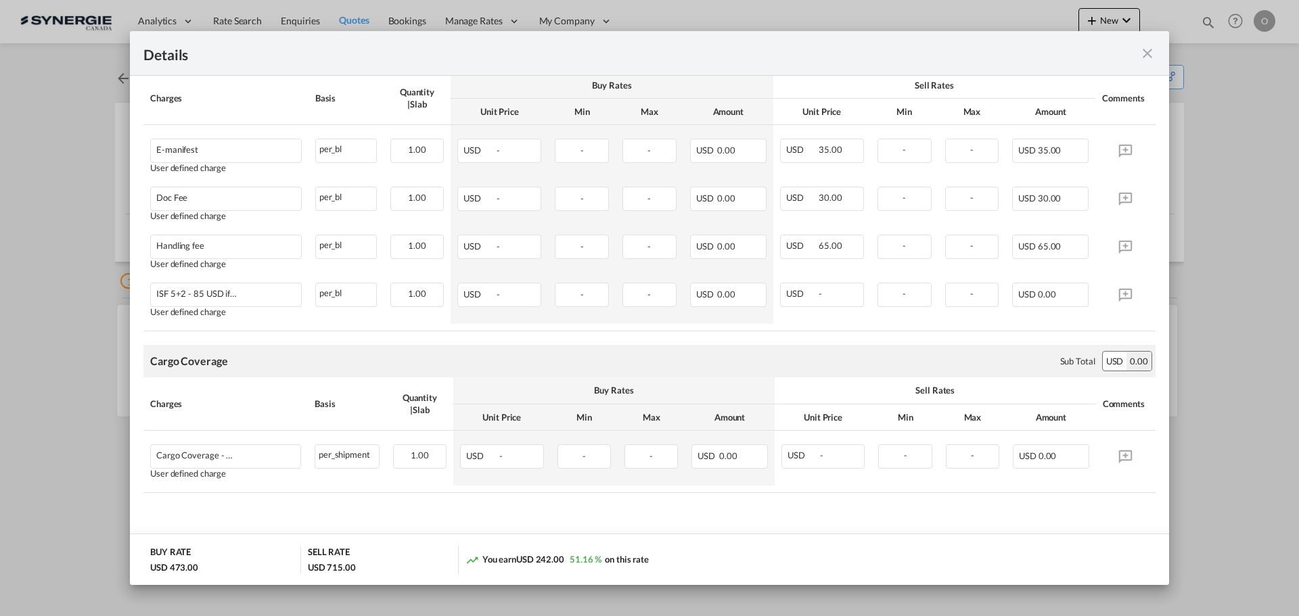
click at [1146, 55] on md-icon "icon-close fg-AAA8AD m-0 cursor" at bounding box center [1147, 53] width 16 height 16
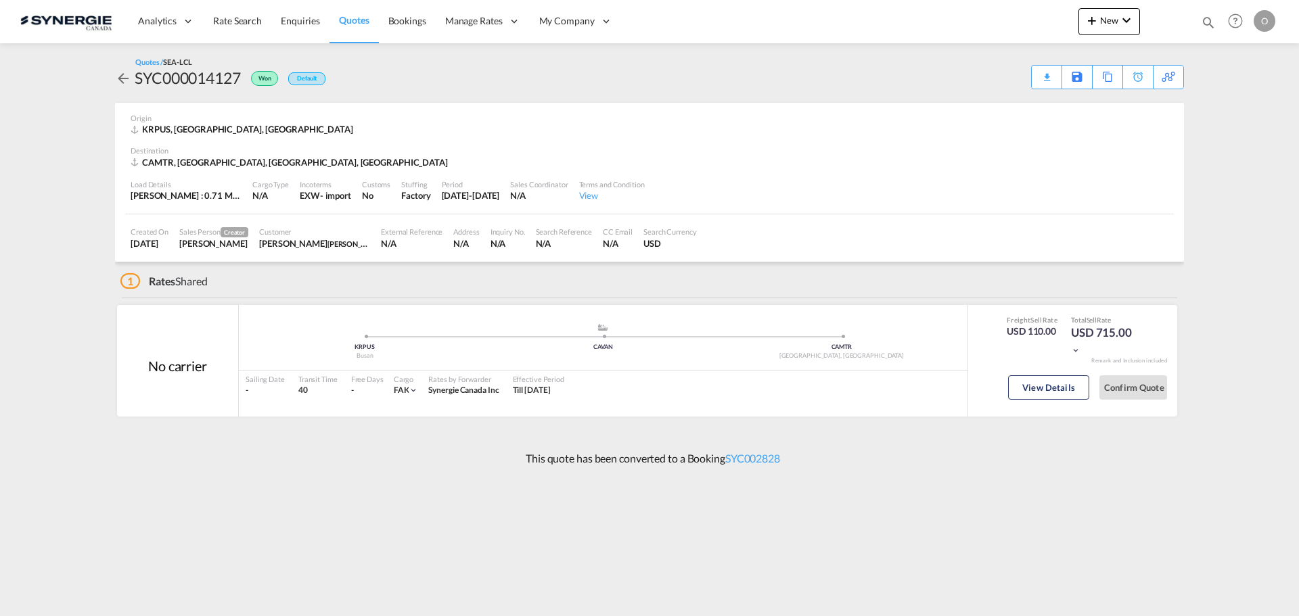
click at [1213, 24] on md-icon "icon-magnify" at bounding box center [1208, 22] width 15 height 15
click at [980, 25] on select "Bookings Quotes Enquiries" at bounding box center [992, 22] width 64 height 24
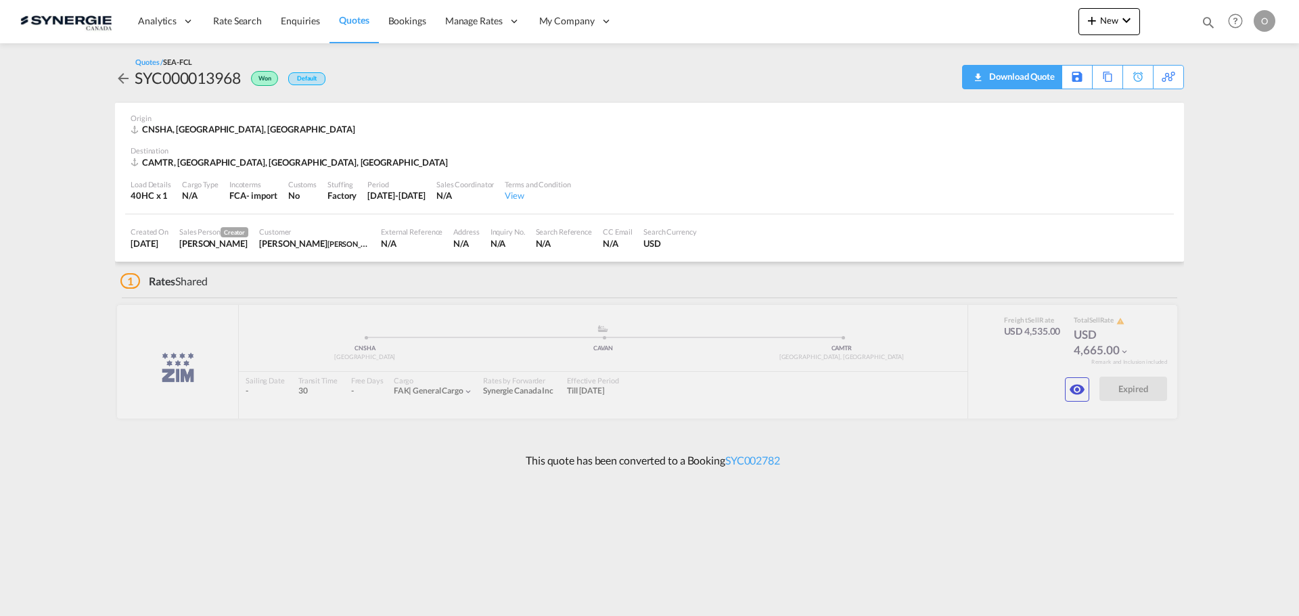
click at [1046, 80] on div "Download Quote" at bounding box center [1019, 77] width 69 height 22
click at [1074, 389] on md-icon "icon-eye" at bounding box center [1077, 389] width 16 height 16
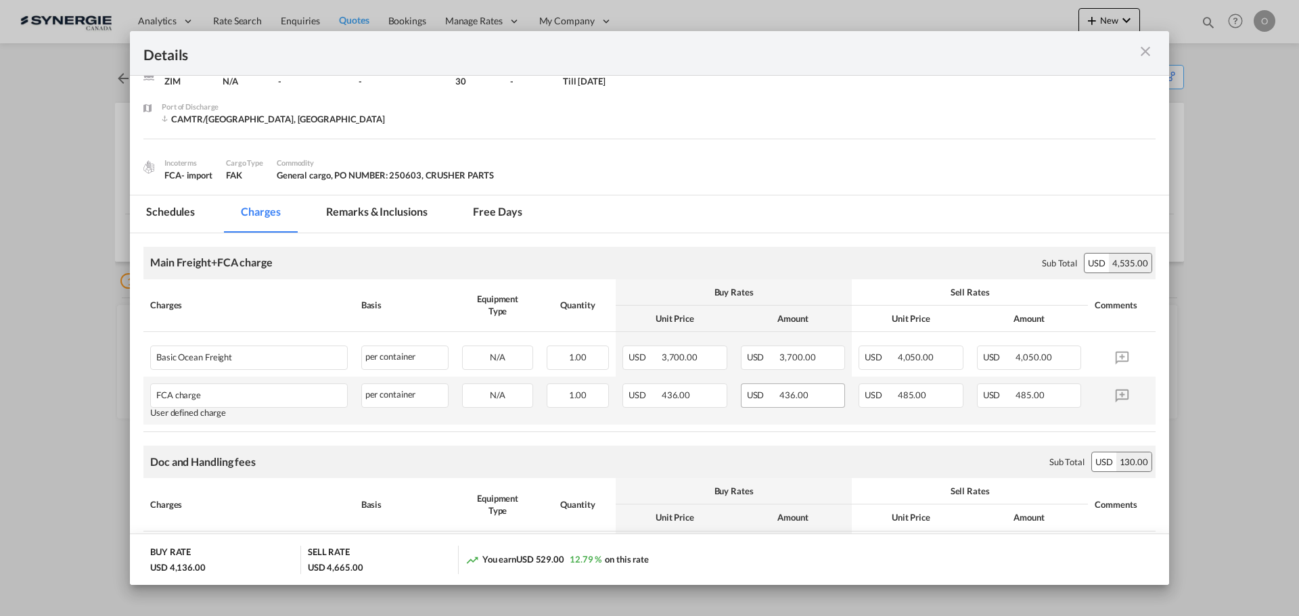
scroll to position [135, 0]
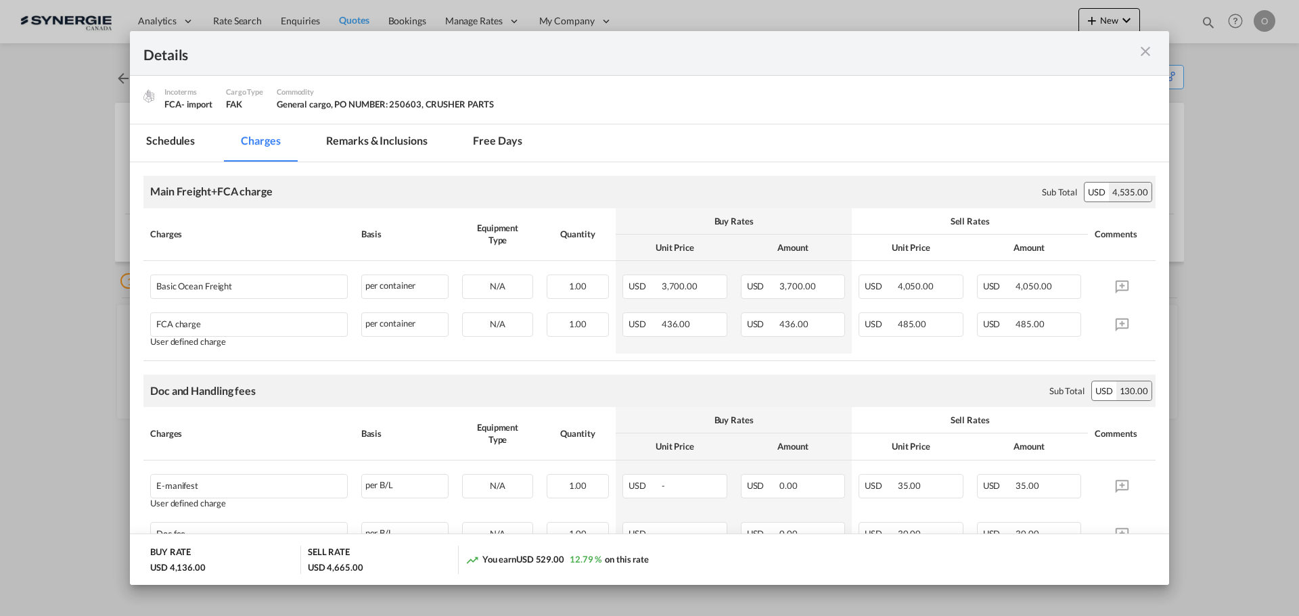
click at [389, 145] on md-tab-item "Remarks & Inclusions" at bounding box center [376, 142] width 133 height 37
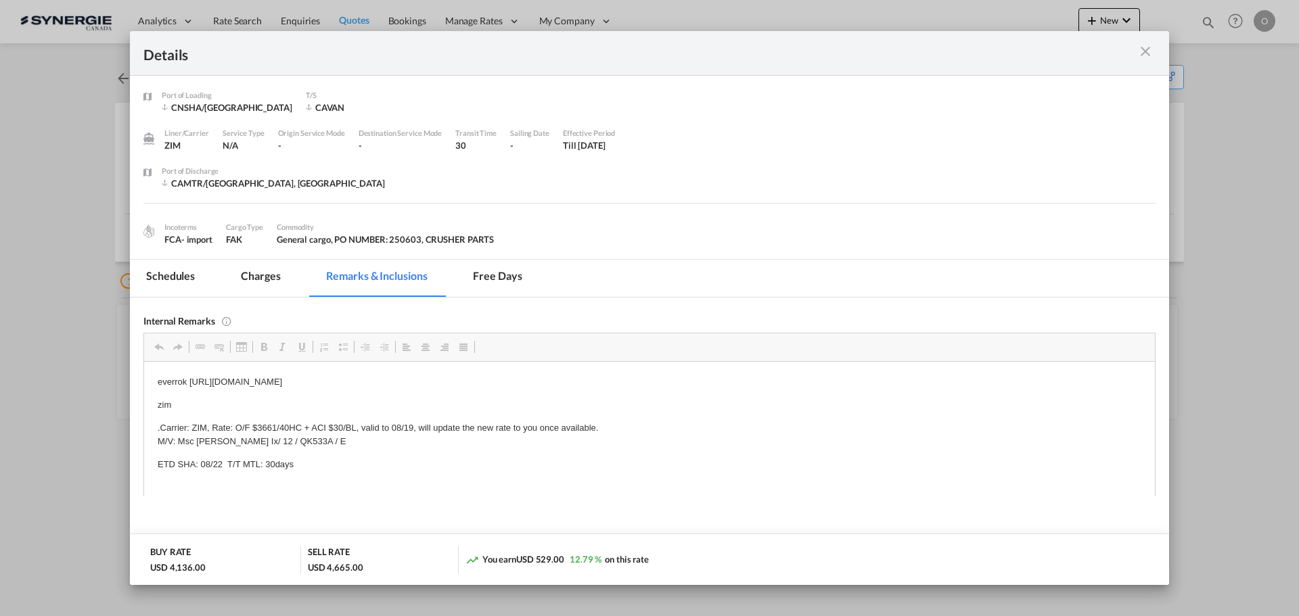
scroll to position [0, 0]
click at [263, 275] on md-tab-item "Charges" at bounding box center [261, 278] width 72 height 37
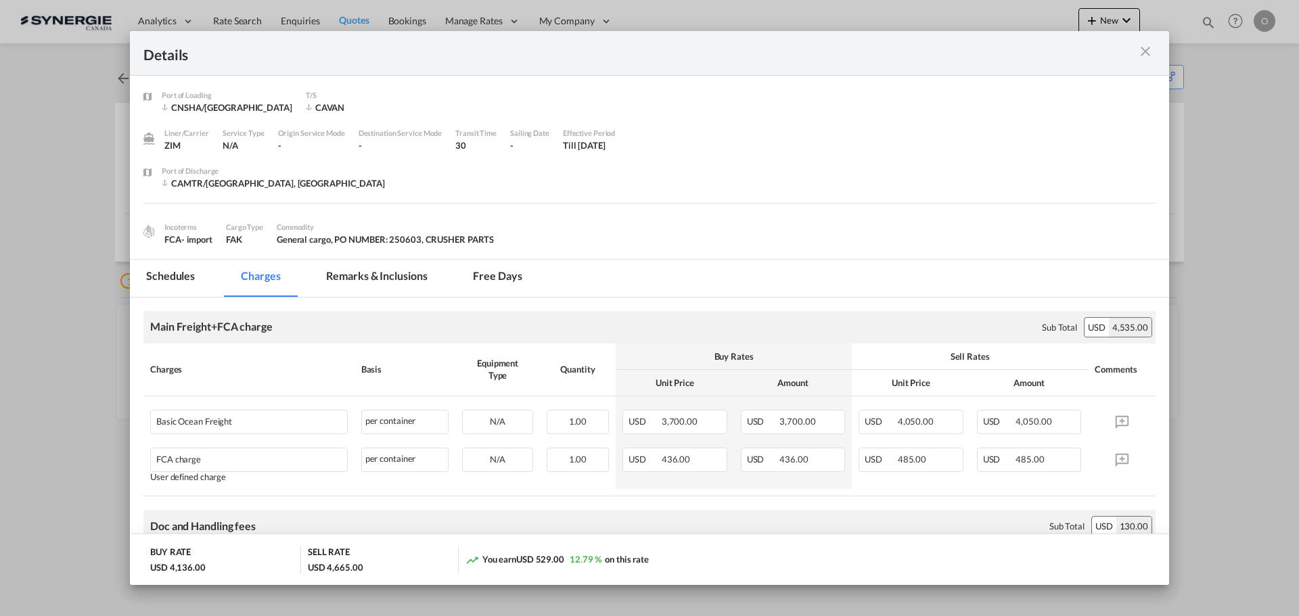
drag, startPoint x: 390, startPoint y: 271, endPoint x: 392, endPoint y: 278, distance: 7.6
click at [390, 271] on md-tab-item "Remarks & Inclusions" at bounding box center [376, 278] width 133 height 37
